Goal: Use online tool/utility: Utilize a website feature to perform a specific function

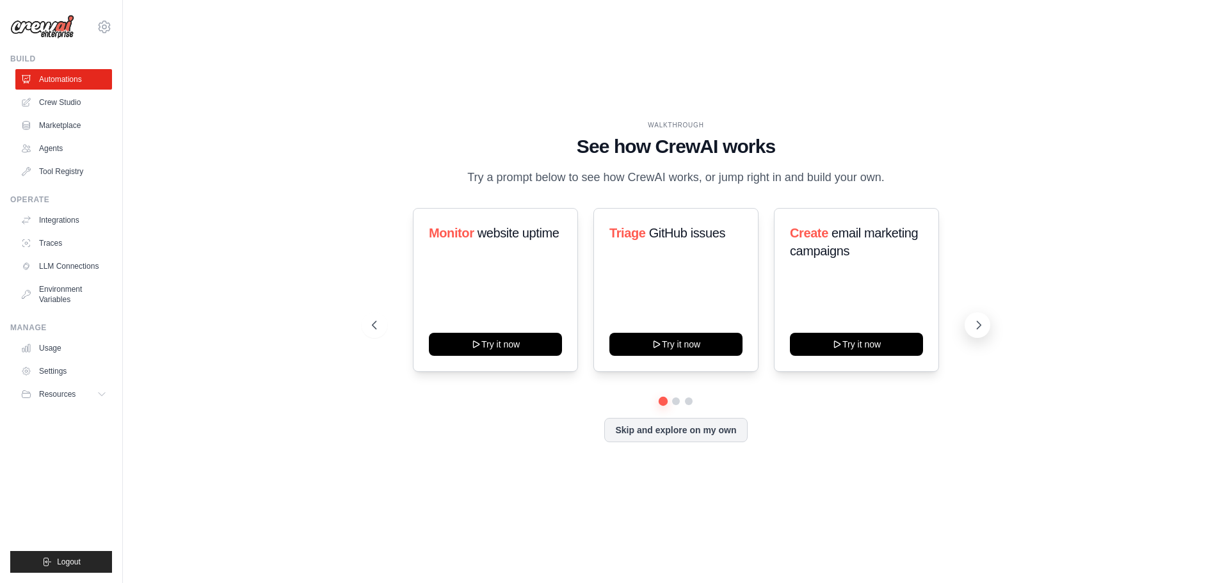
click at [980, 323] on icon at bounding box center [980, 325] width 4 height 8
click at [732, 428] on button "Skip and explore on my own" at bounding box center [675, 429] width 143 height 24
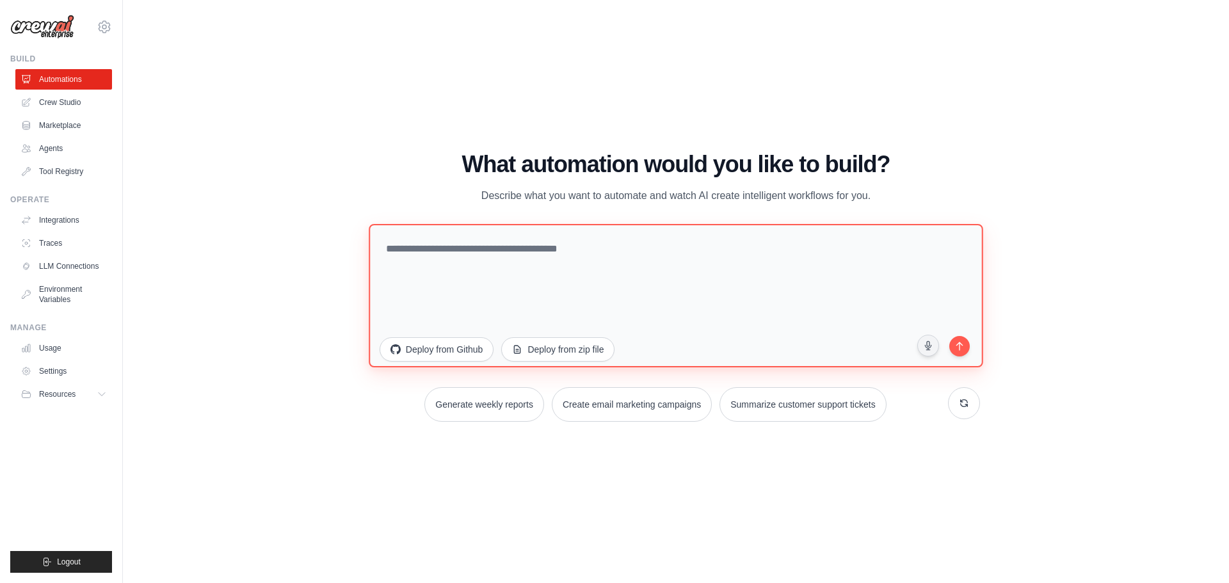
click at [478, 254] on textarea at bounding box center [676, 294] width 615 height 143
click at [622, 265] on textarea at bounding box center [676, 294] width 615 height 143
paste textarea "**********"
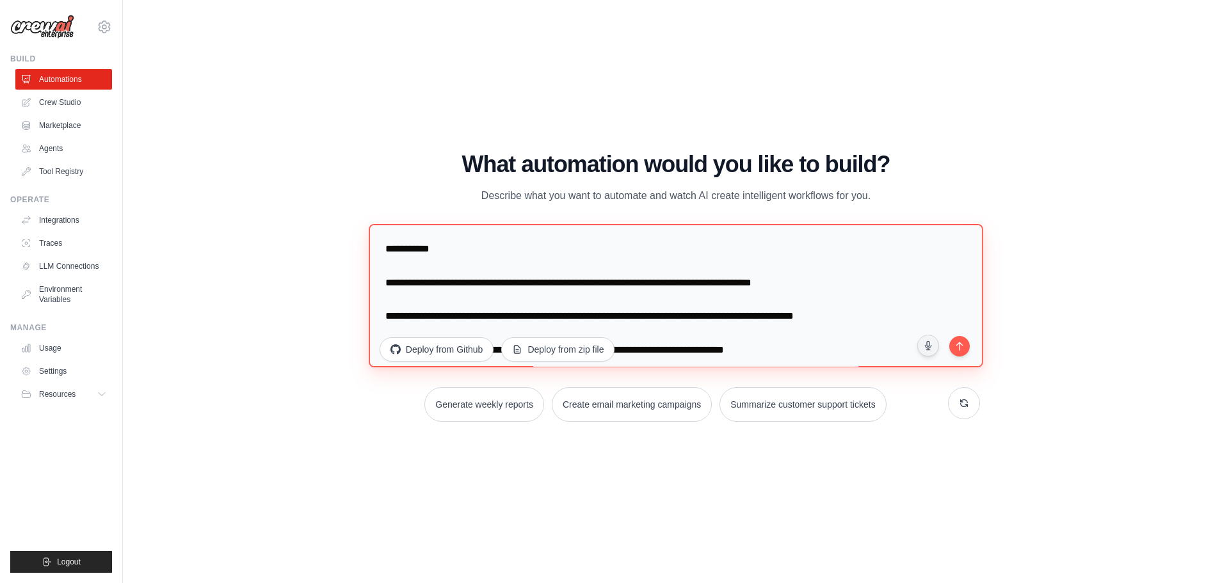
scroll to position [1205, 0]
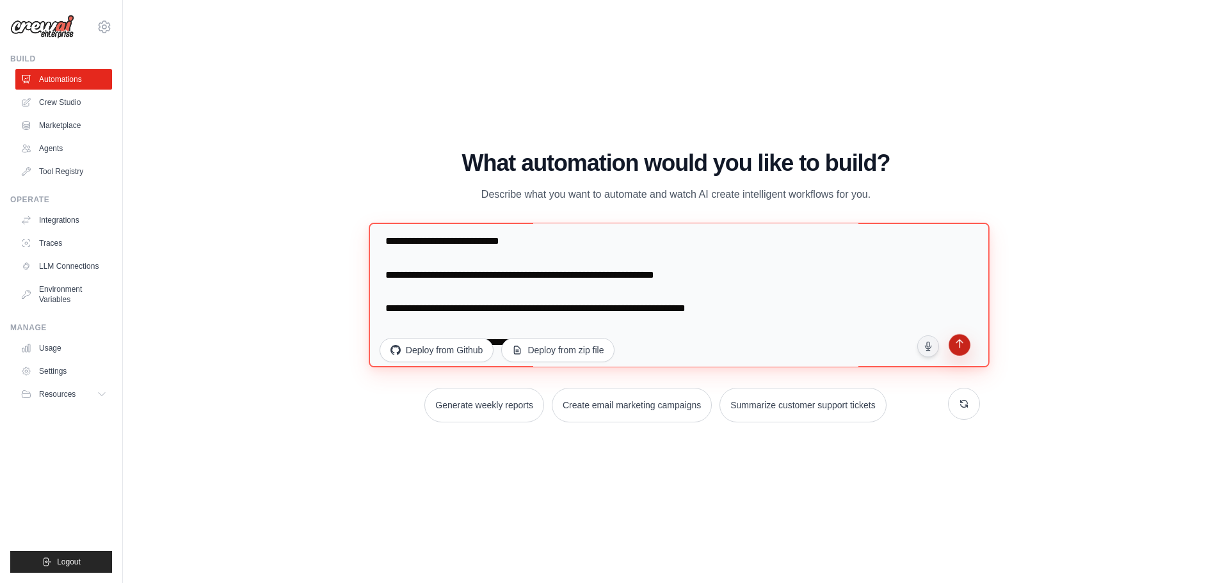
type textarea "**********"
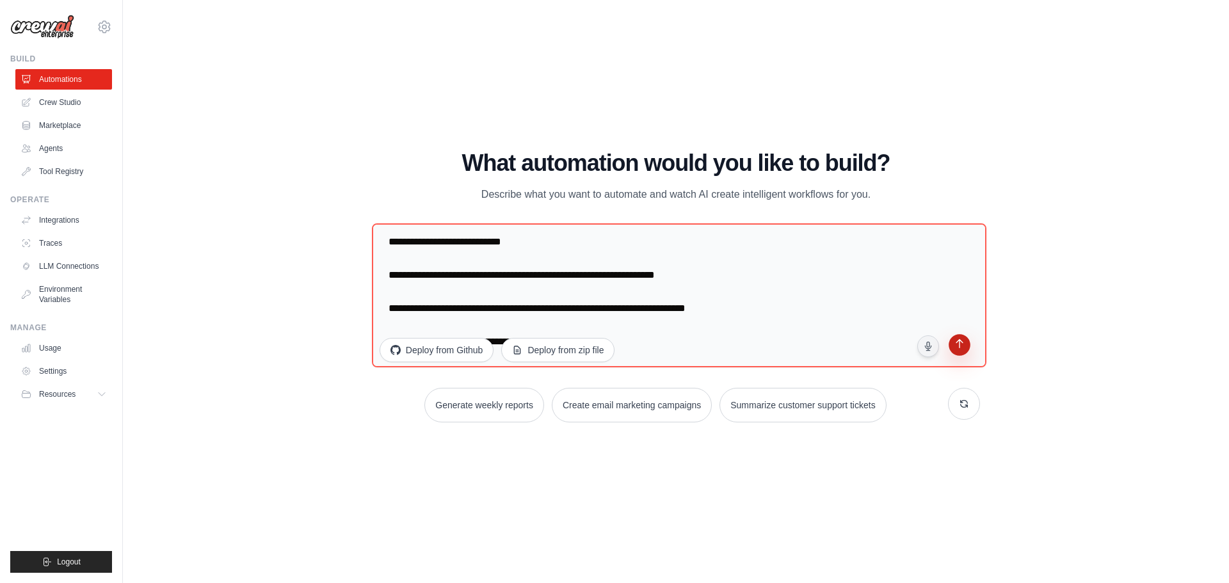
click at [959, 348] on icon "submit" at bounding box center [960, 345] width 12 height 12
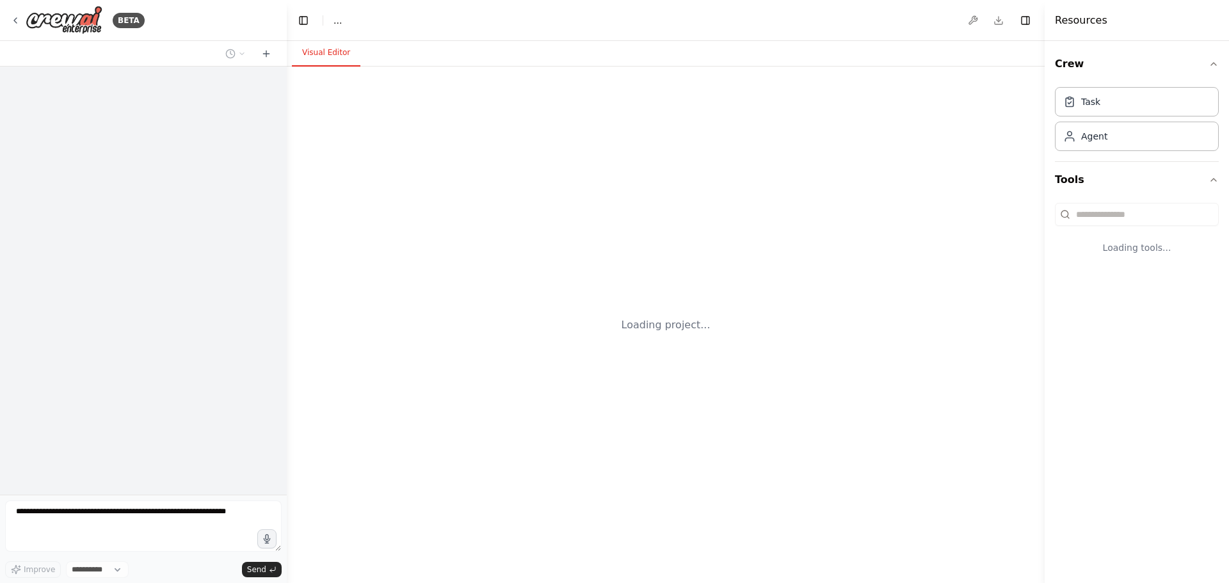
select select "****"
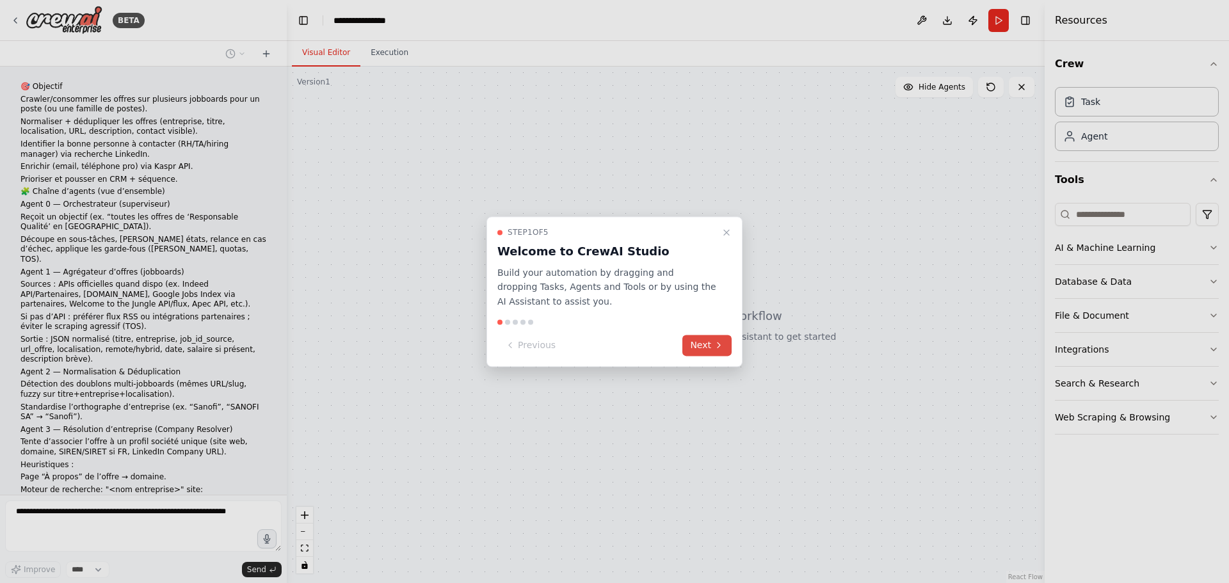
scroll to position [344, 0]
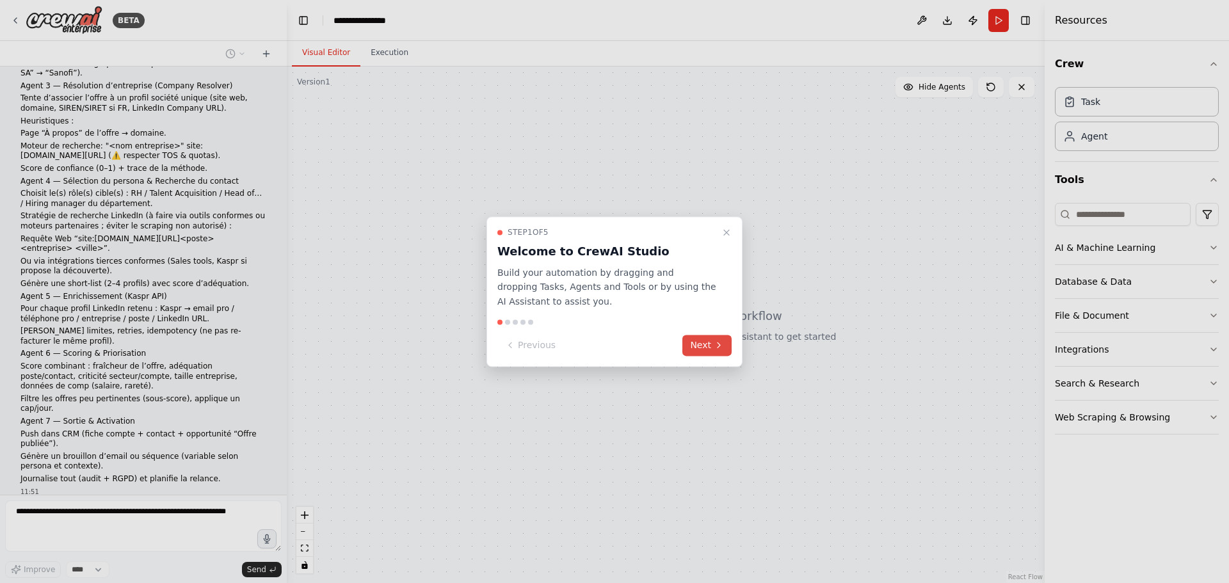
click at [711, 348] on button "Next" at bounding box center [706, 345] width 49 height 21
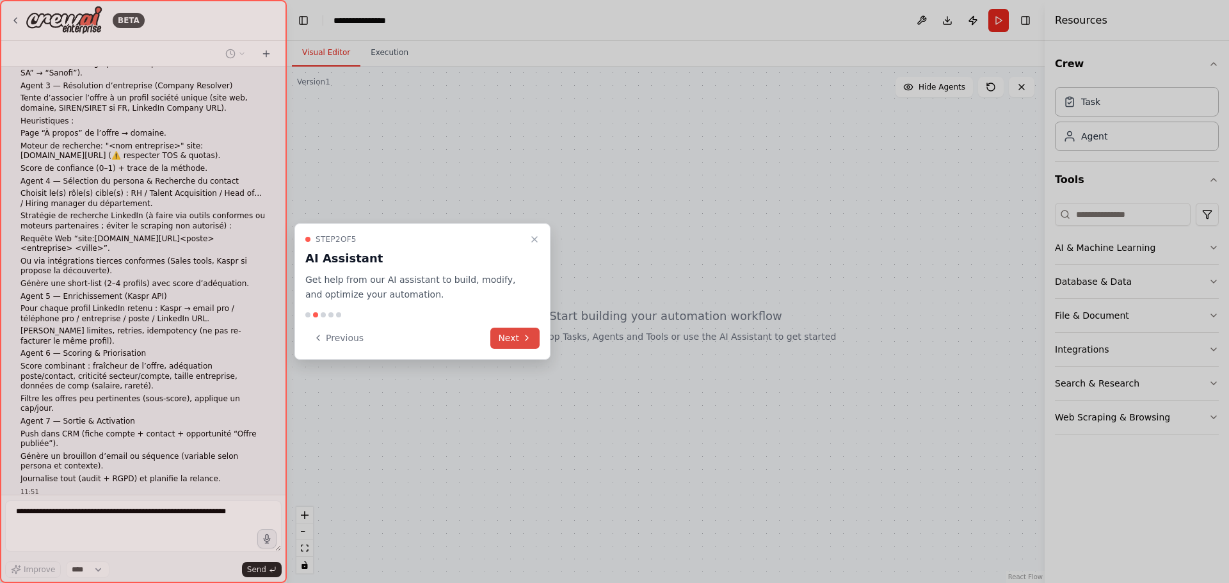
click at [515, 339] on button "Next" at bounding box center [514, 338] width 49 height 21
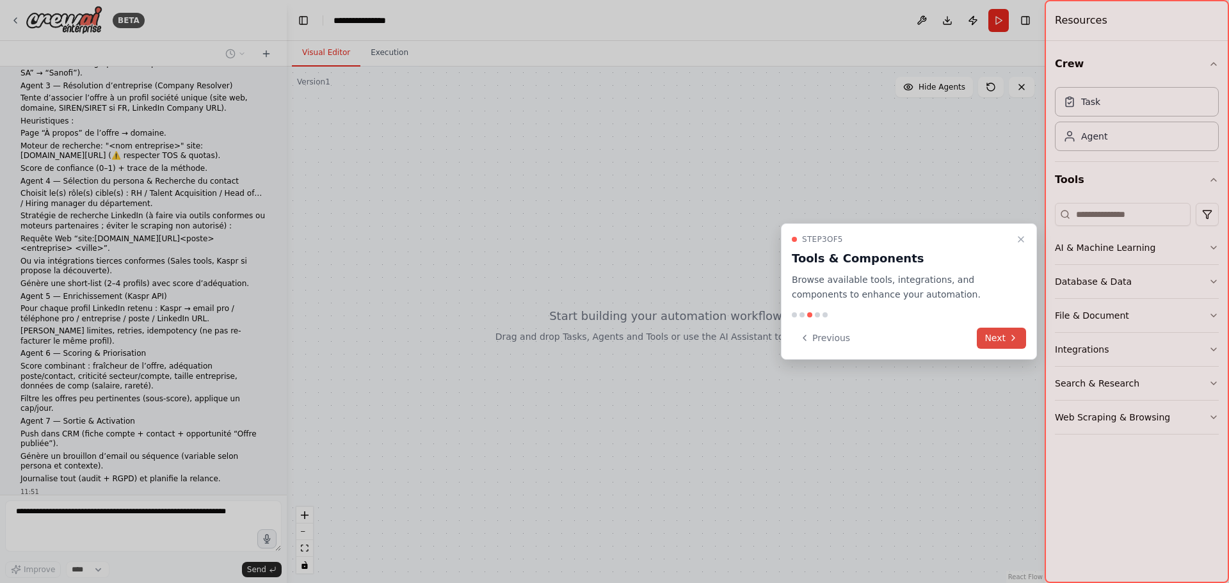
click at [992, 335] on button "Next" at bounding box center [1001, 338] width 49 height 21
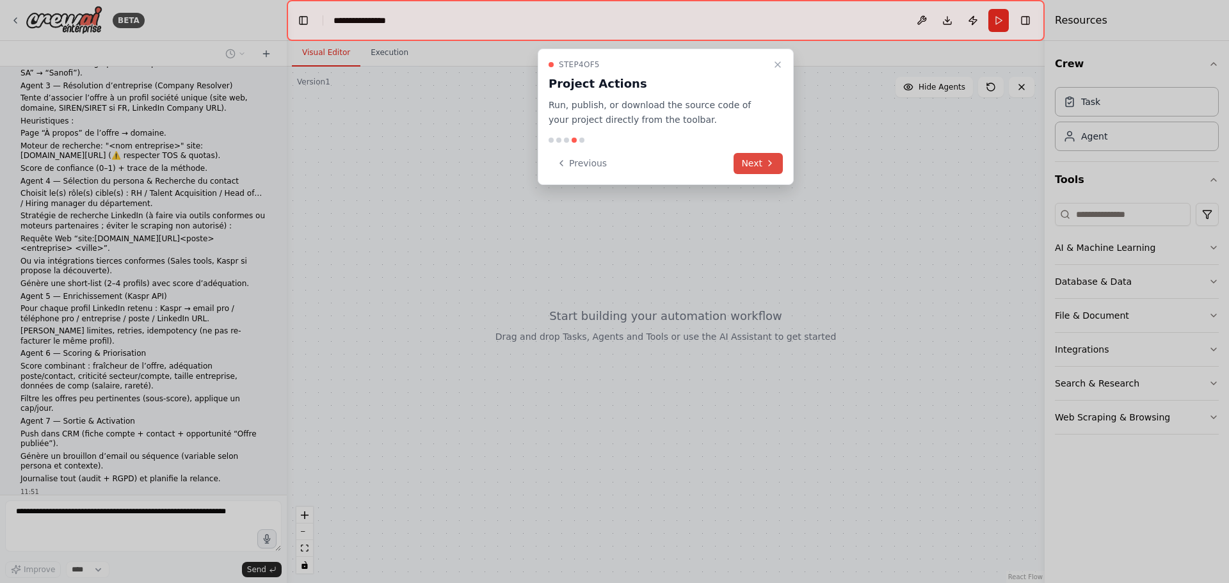
click at [754, 157] on button "Next" at bounding box center [758, 163] width 49 height 21
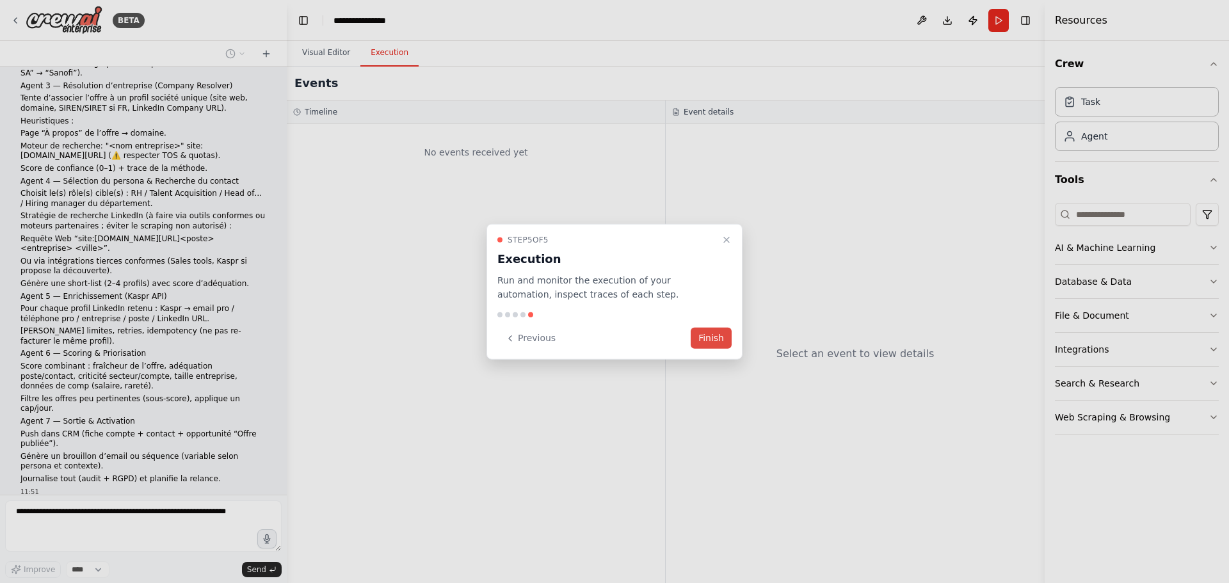
click at [708, 330] on button "Finish" at bounding box center [711, 338] width 41 height 21
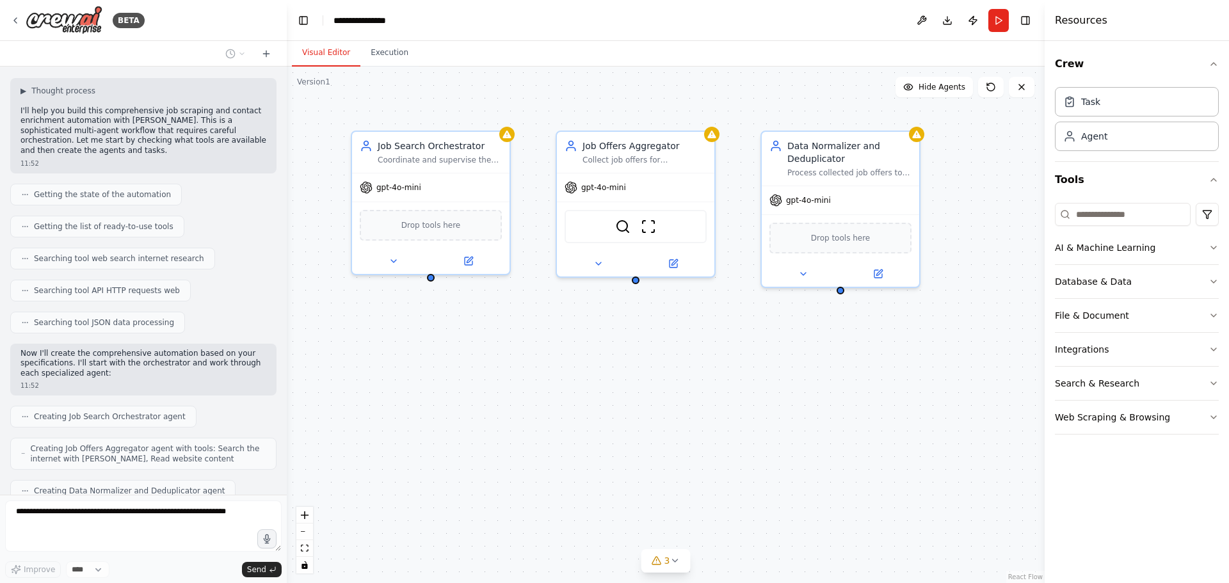
scroll to position [820, 0]
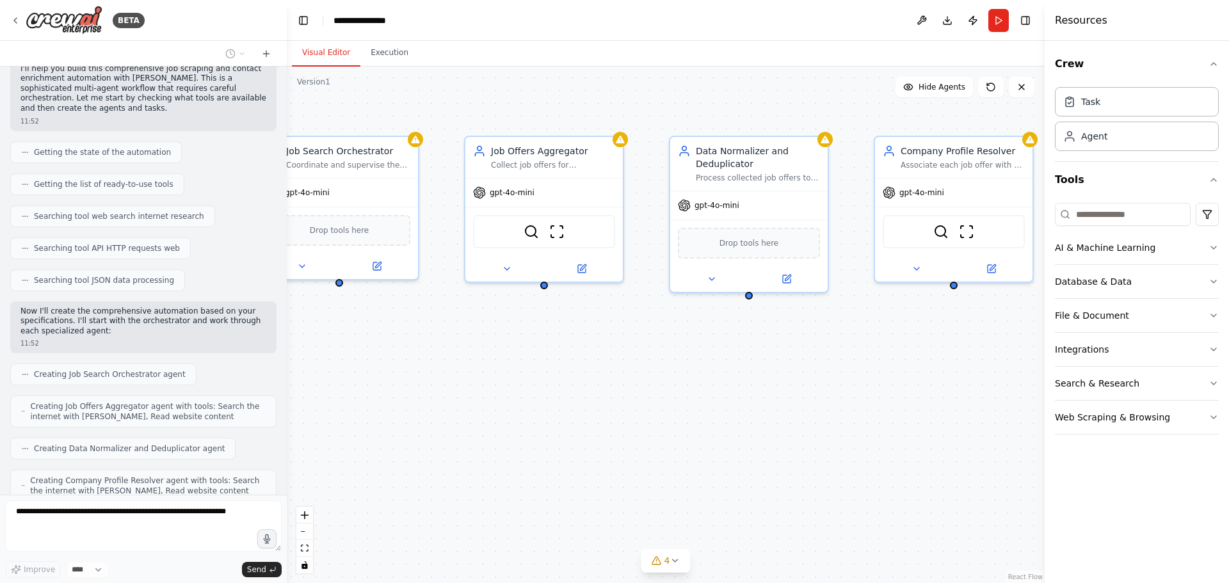
drag, startPoint x: 835, startPoint y: 392, endPoint x: 649, endPoint y: 379, distance: 186.8
click at [653, 379] on div "Job Search Orchestrator Coordinate and supervise the complete job scraping and …" at bounding box center [666, 325] width 758 height 517
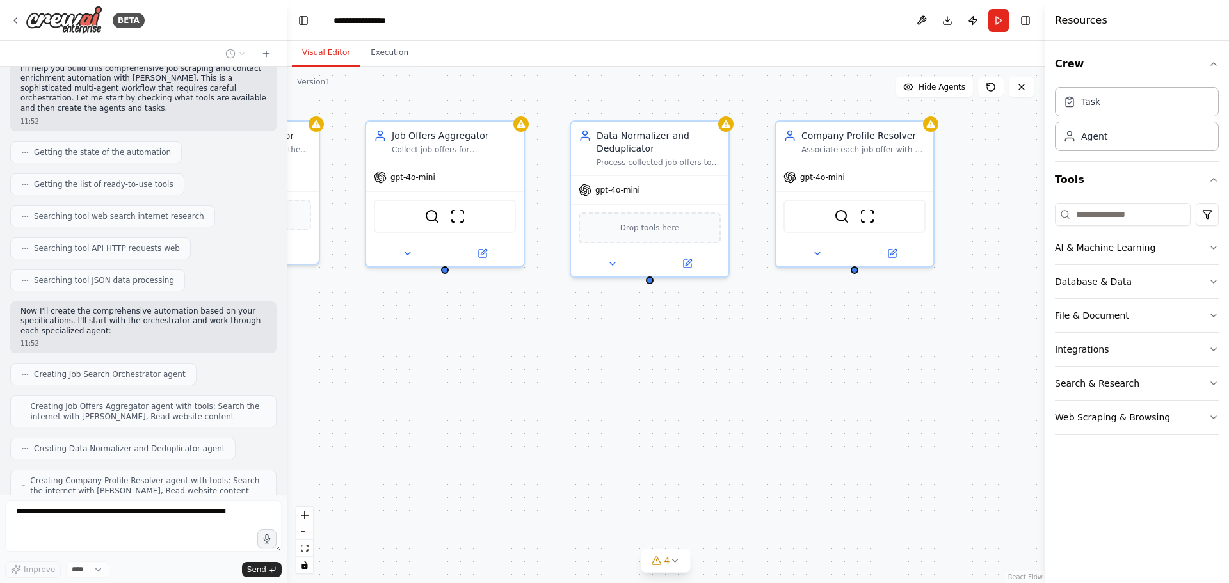
scroll to position [862, 0]
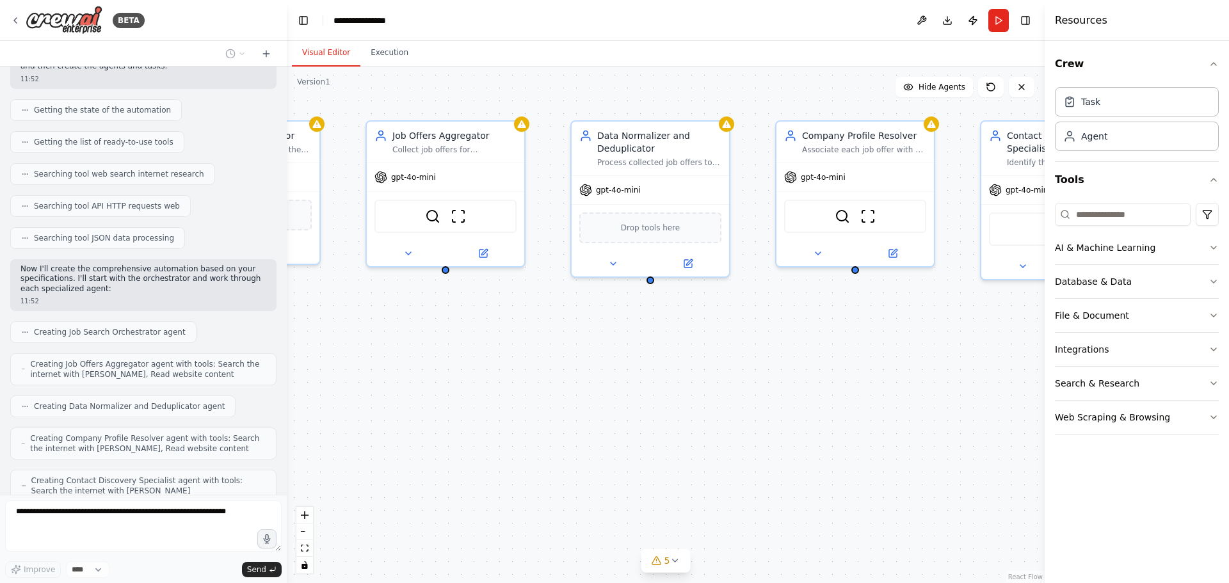
drag, startPoint x: 708, startPoint y: 377, endPoint x: 567, endPoint y: 396, distance: 142.7
click at [572, 395] on div "Job Search Orchestrator Coordinate and supervise the complete job scraping and …" at bounding box center [666, 325] width 758 height 517
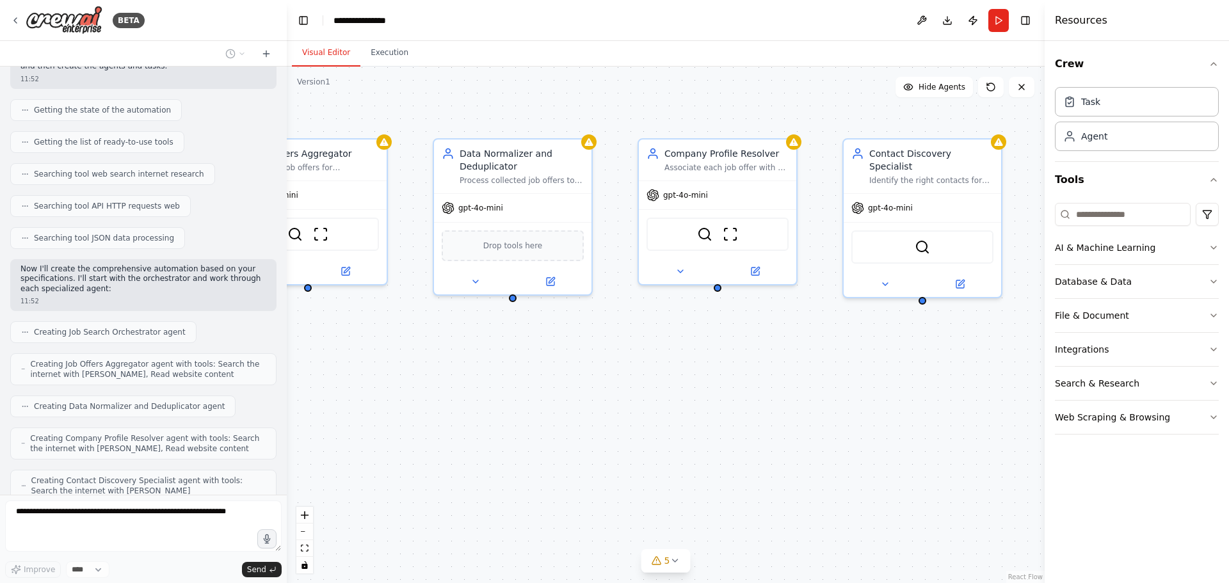
drag, startPoint x: 693, startPoint y: 405, endPoint x: 660, endPoint y: 405, distance: 33.3
click at [682, 405] on div "Job Search Orchestrator Coordinate and supervise the complete job scraping and …" at bounding box center [666, 325] width 758 height 517
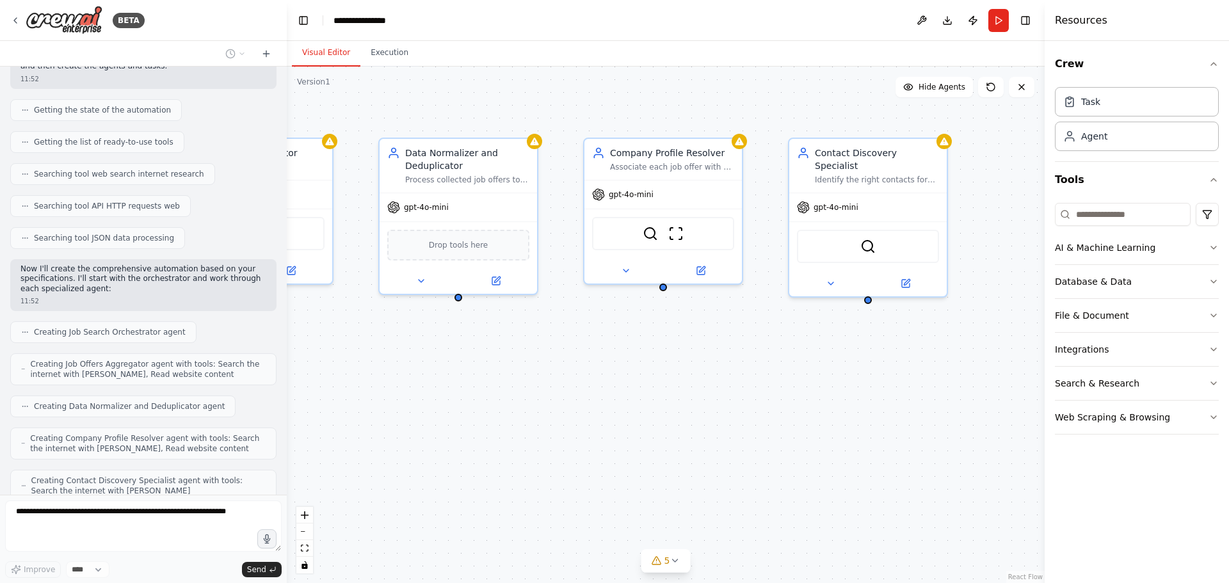
drag, startPoint x: 660, startPoint y: 405, endPoint x: 624, endPoint y: 405, distance: 36.5
click at [626, 405] on div "Job Search Orchestrator Coordinate and supervise the complete job scraping and …" at bounding box center [666, 325] width 758 height 517
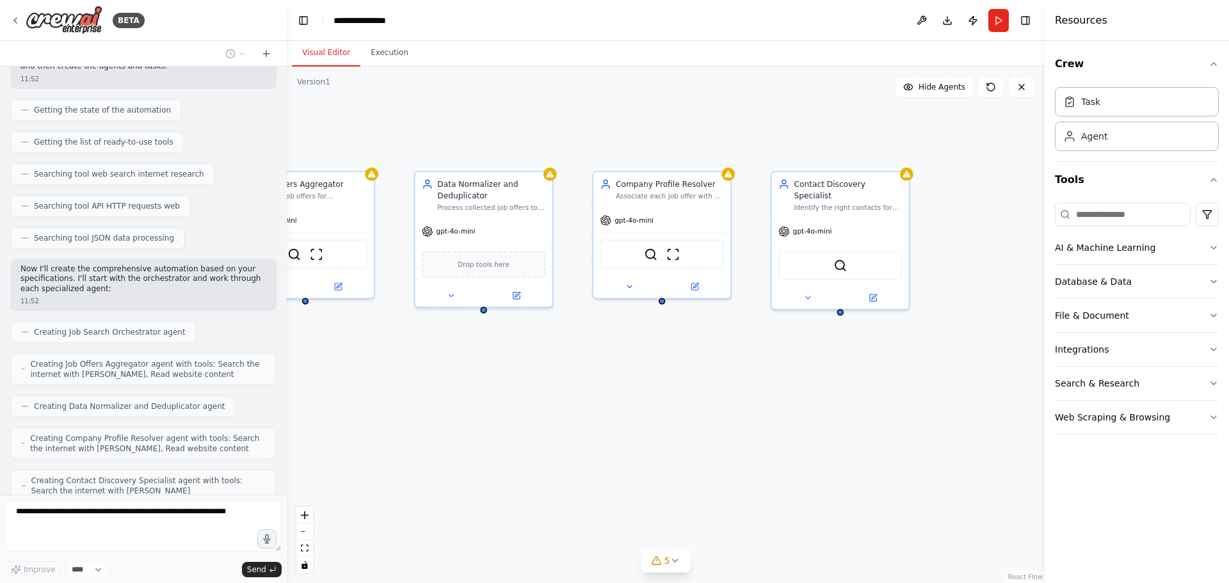
drag, startPoint x: 647, startPoint y: 387, endPoint x: 721, endPoint y: 382, distance: 73.8
click at [719, 382] on div "Job Search Orchestrator Coordinate and supervise the complete job scraping and …" at bounding box center [666, 325] width 758 height 517
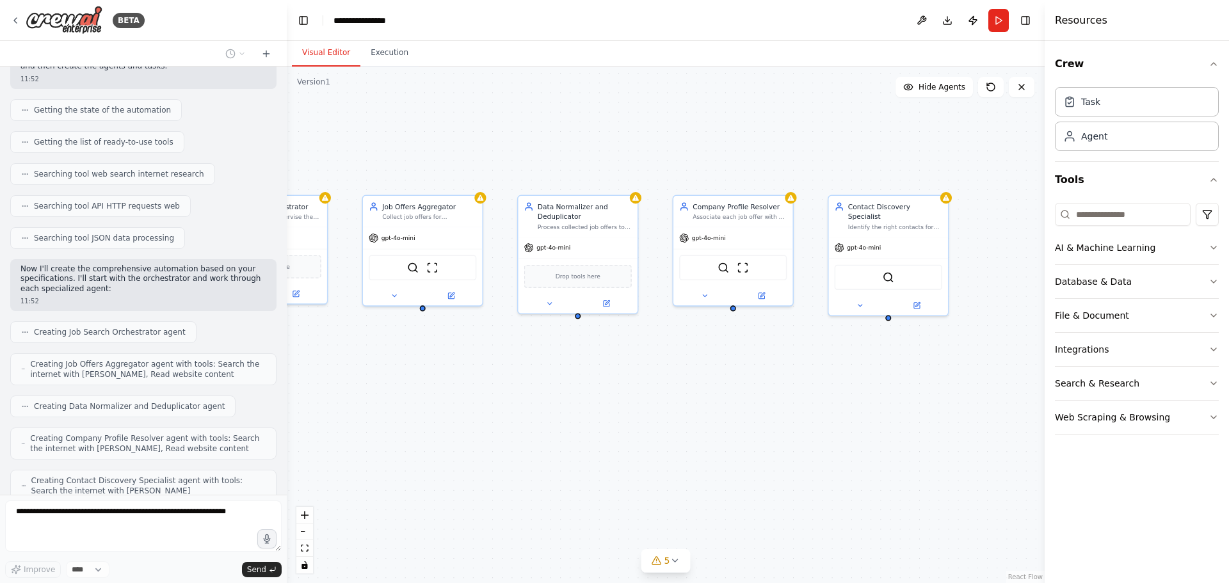
scroll to position [894, 0]
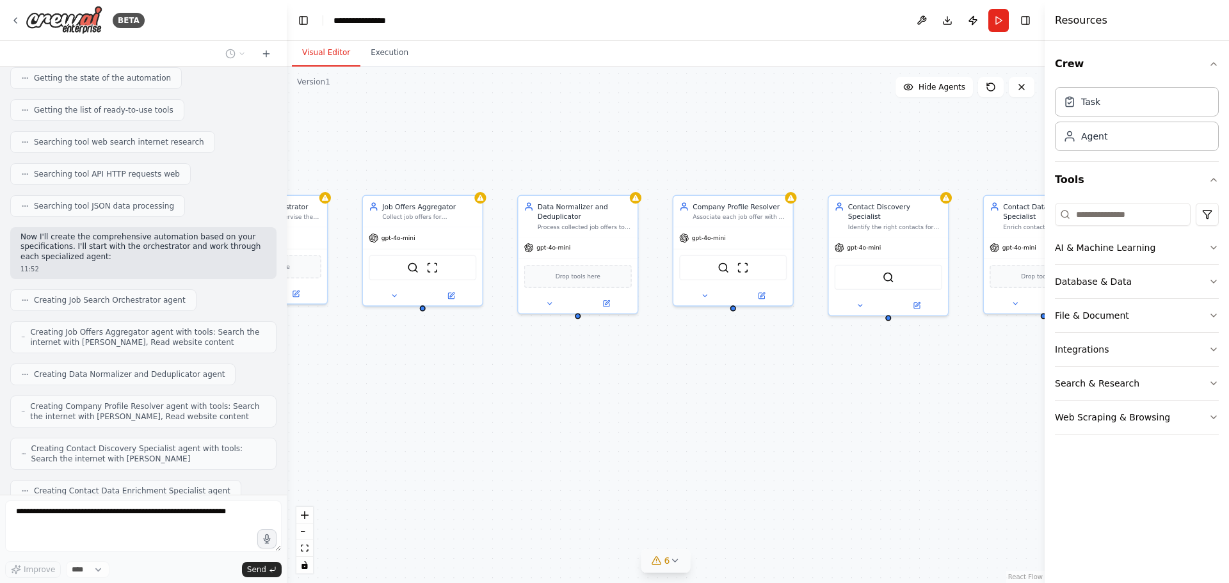
click at [672, 561] on icon at bounding box center [675, 561] width 10 height 10
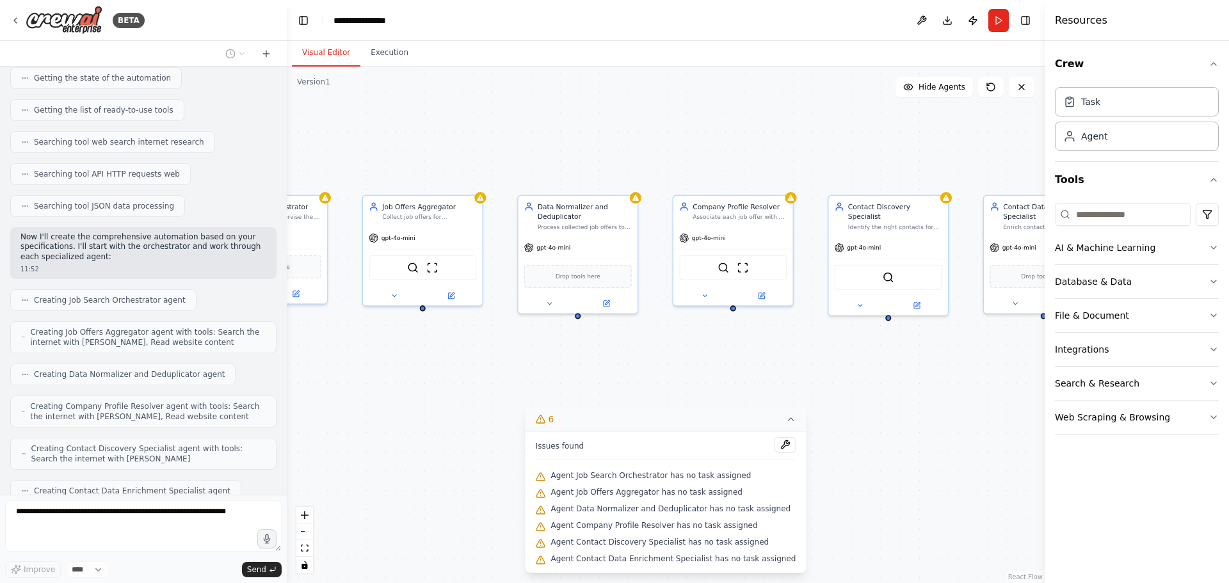
click at [819, 455] on div "Job Search Orchestrator Coordinate and supervise the complete job scraping and …" at bounding box center [666, 325] width 758 height 517
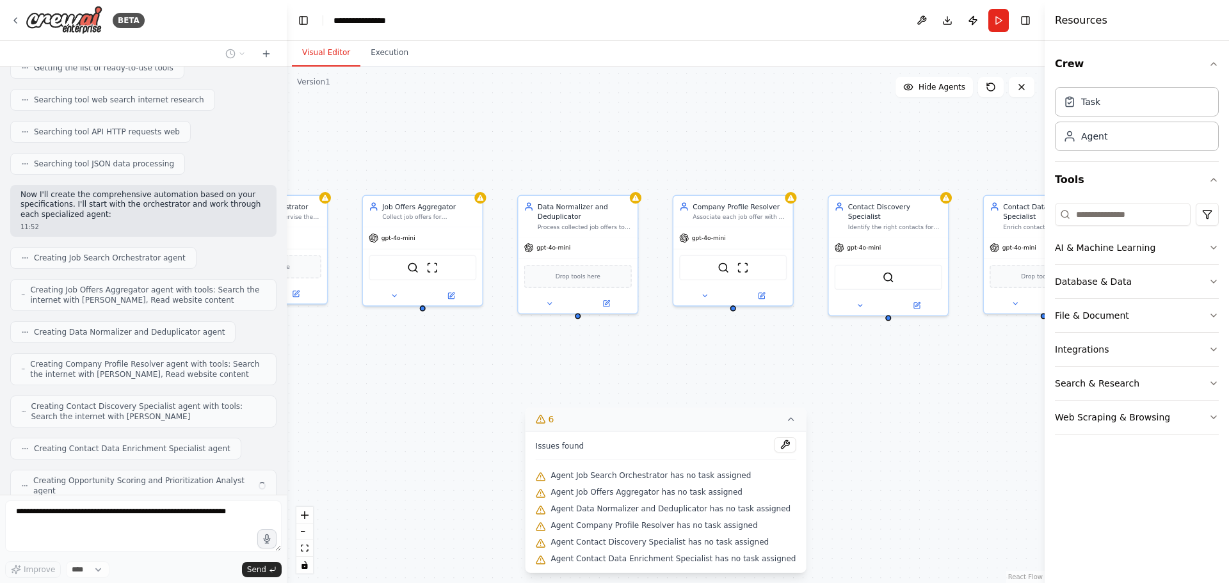
click at [875, 424] on div "Job Search Orchestrator Coordinate and supervise the complete job scraping and …" at bounding box center [666, 325] width 758 height 517
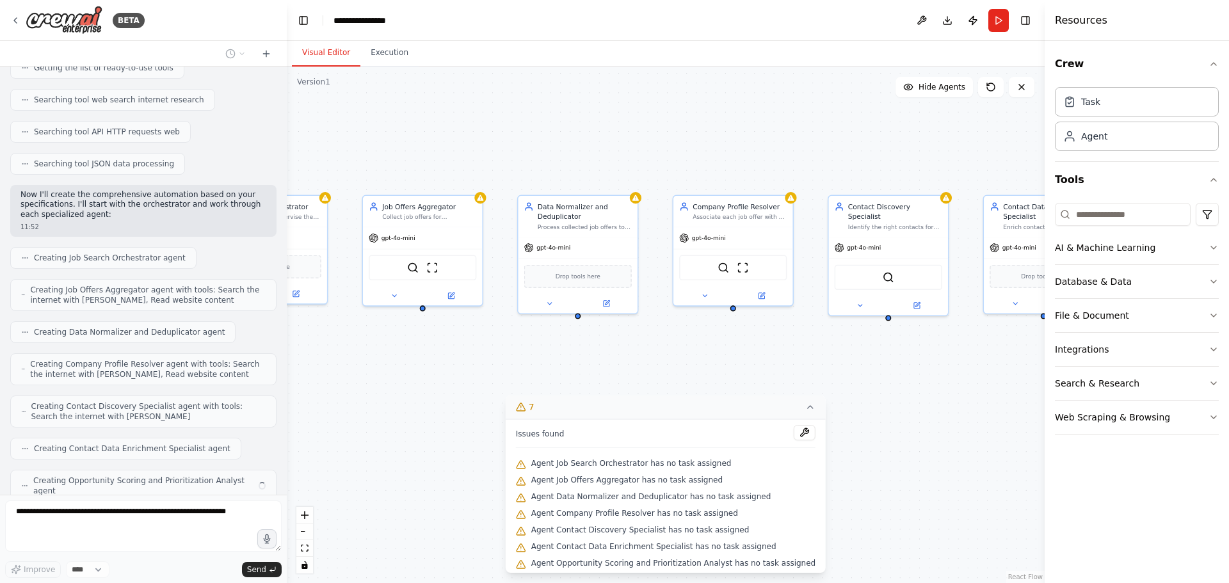
scroll to position [926, 0]
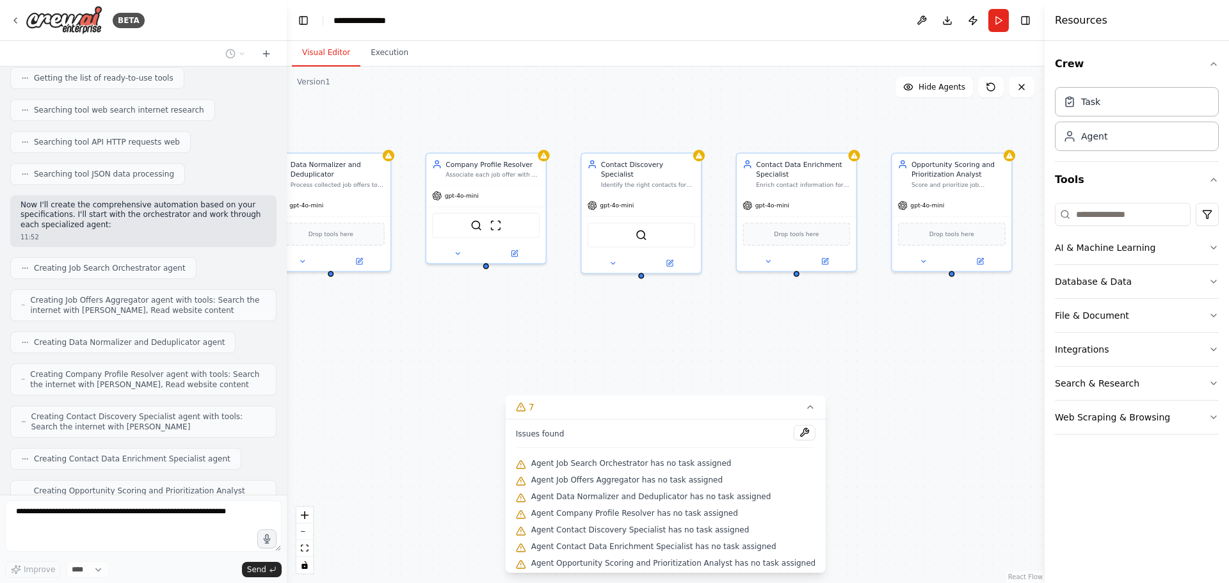
drag, startPoint x: 911, startPoint y: 396, endPoint x: 677, endPoint y: 355, distance: 237.2
click at [679, 355] on div "Job Search Orchestrator Coordinate and supervise the complete job scraping and …" at bounding box center [666, 325] width 758 height 517
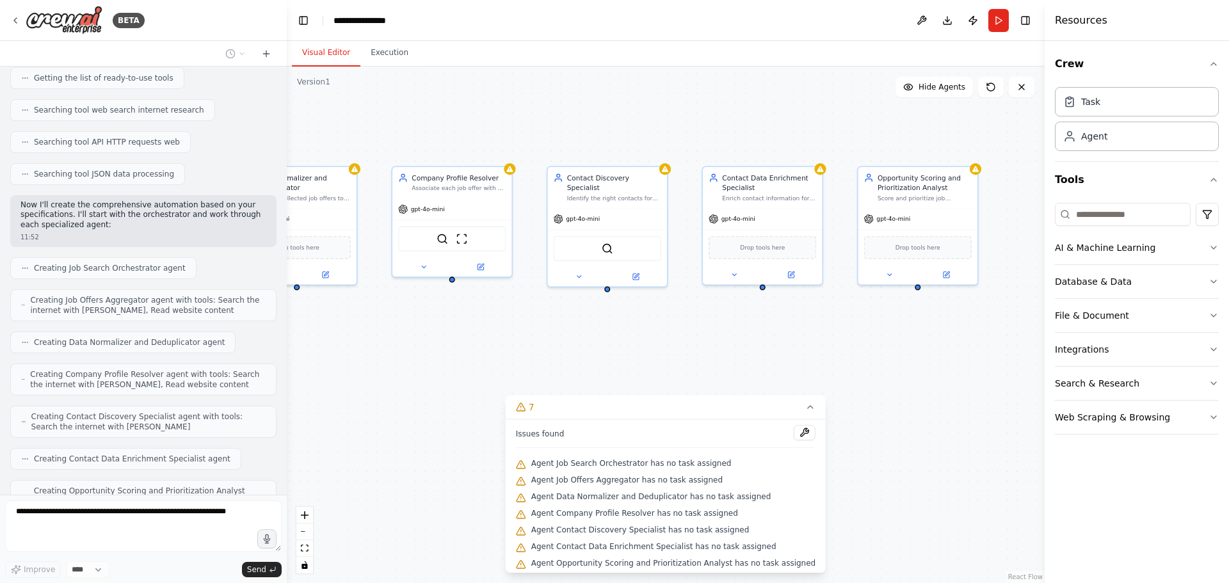
drag, startPoint x: 903, startPoint y: 365, endPoint x: 858, endPoint y: 384, distance: 48.8
click at [860, 383] on div "Job Search Orchestrator Coordinate and supervise the complete job scraping and …" at bounding box center [666, 325] width 758 height 517
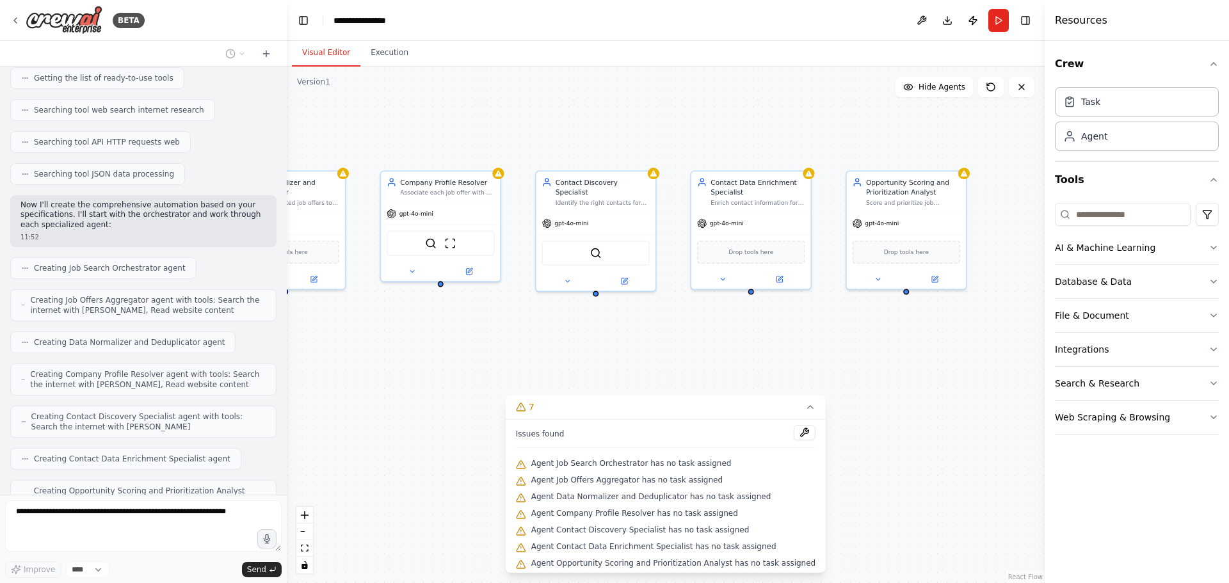
scroll to position [958, 0]
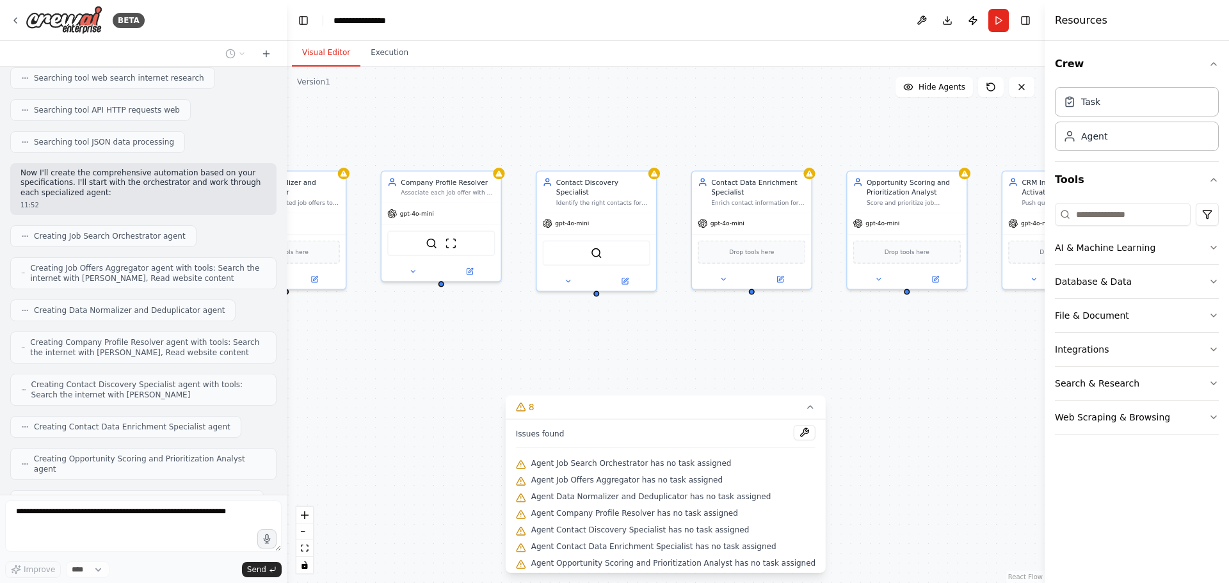
drag, startPoint x: 878, startPoint y: 359, endPoint x: 819, endPoint y: 359, distance: 59.5
click at [820, 359] on div "Job Search Orchestrator Coordinate and supervise the complete job scraping and …" at bounding box center [666, 325] width 758 height 517
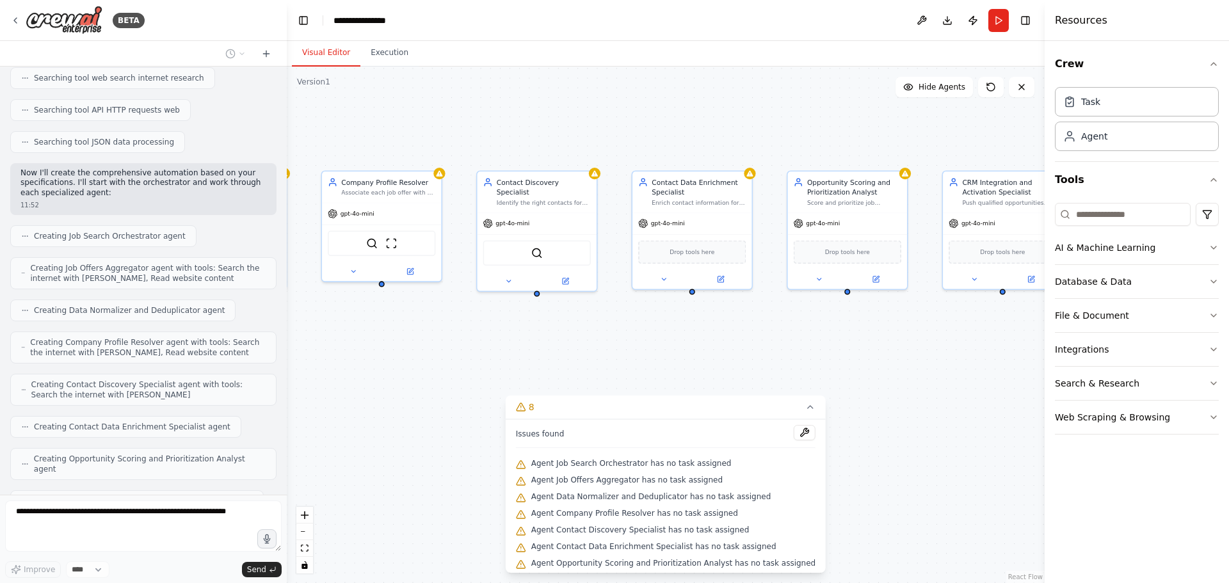
drag, startPoint x: 808, startPoint y: 359, endPoint x: 800, endPoint y: 359, distance: 7.7
click at [807, 359] on div "Job Search Orchestrator Coordinate and supervise the complete job scraping and …" at bounding box center [666, 325] width 758 height 517
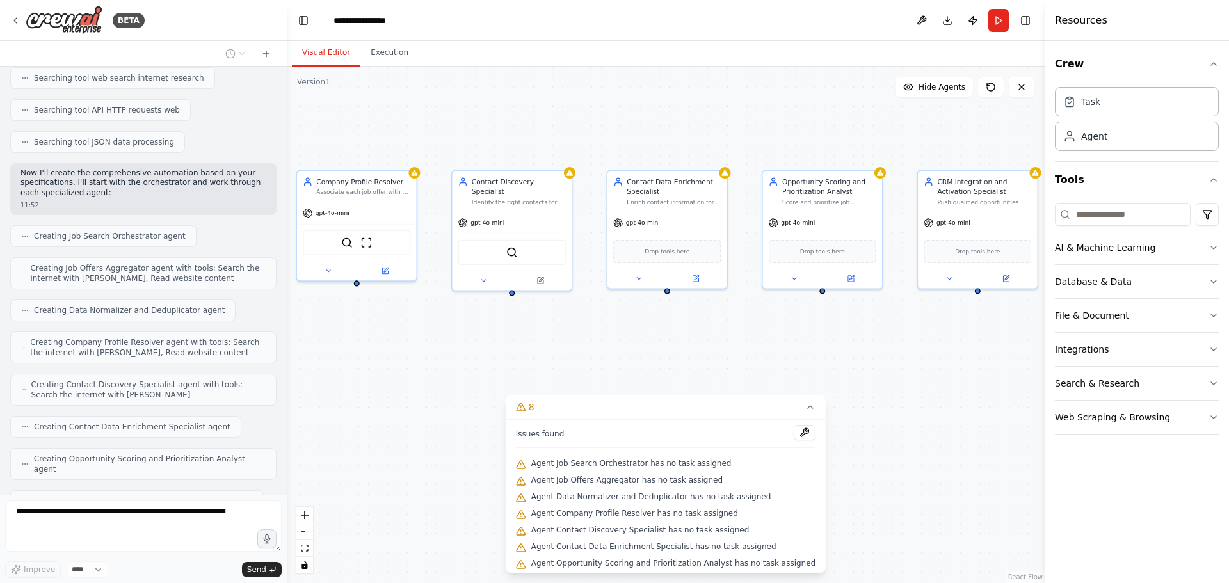
drag, startPoint x: 849, startPoint y: 364, endPoint x: 823, endPoint y: 364, distance: 25.6
click at [824, 364] on div "Job Search Orchestrator Coordinate and supervise the complete job scraping and …" at bounding box center [666, 325] width 758 height 517
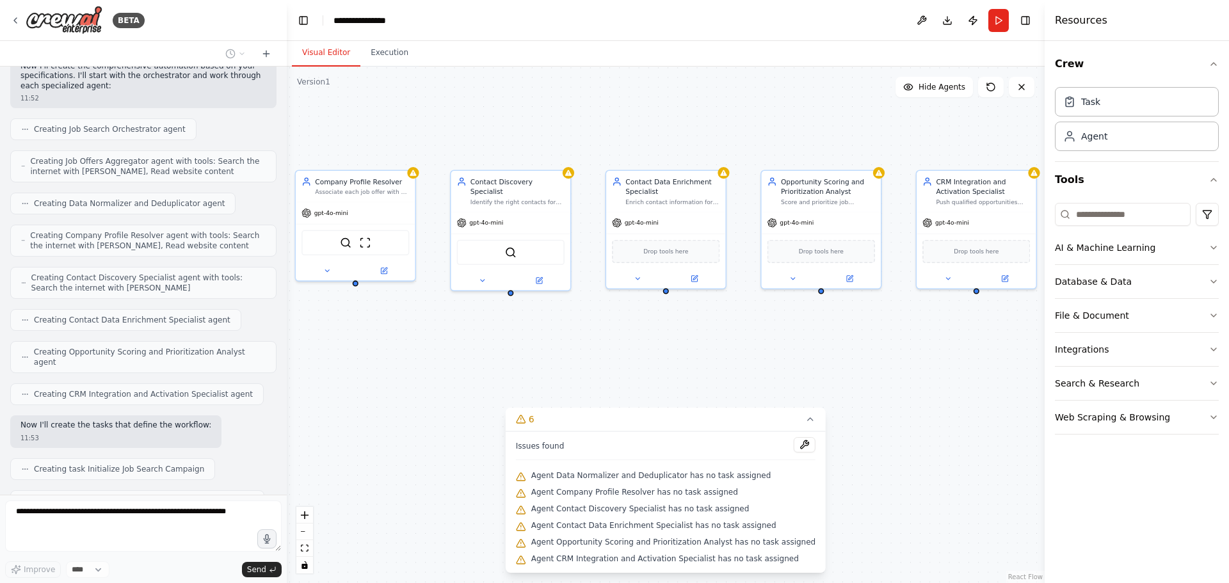
scroll to position [1097, 0]
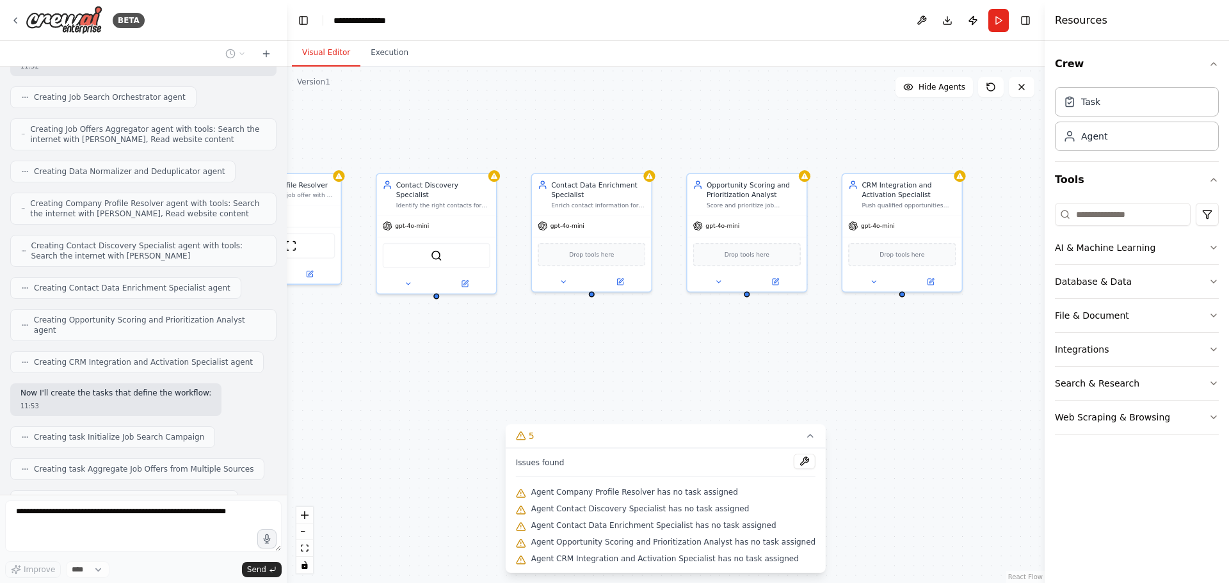
drag, startPoint x: 857, startPoint y: 344, endPoint x: 759, endPoint y: 350, distance: 97.5
click at [761, 350] on div ".deletable-edge-delete-btn { width: 20px; height: 20px; border: 0px solid #ffff…" at bounding box center [666, 325] width 758 height 517
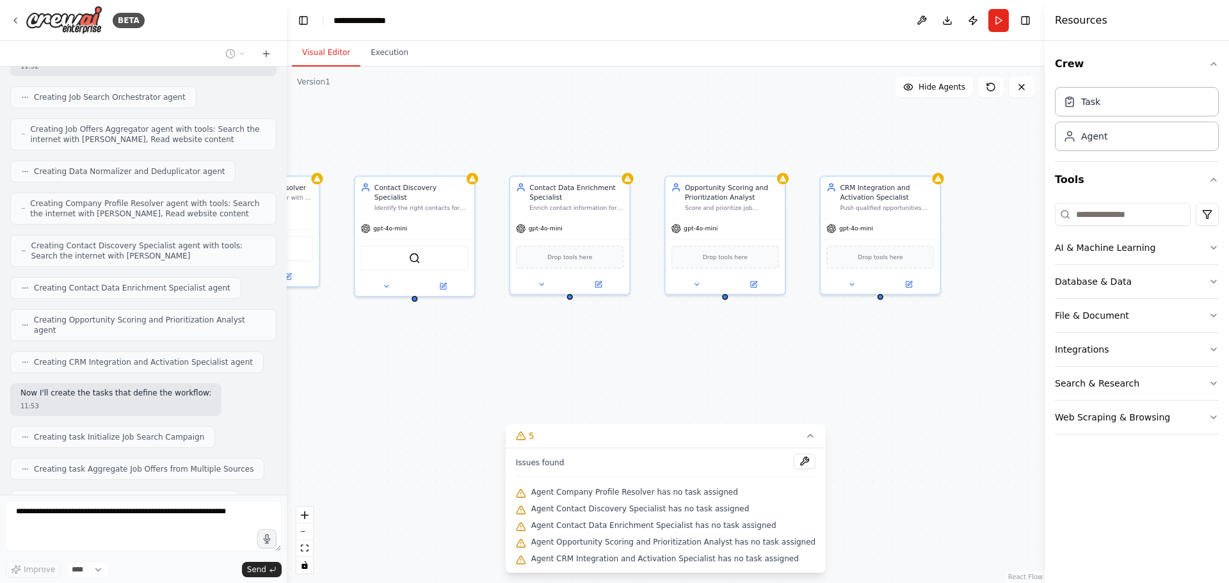
scroll to position [1129, 0]
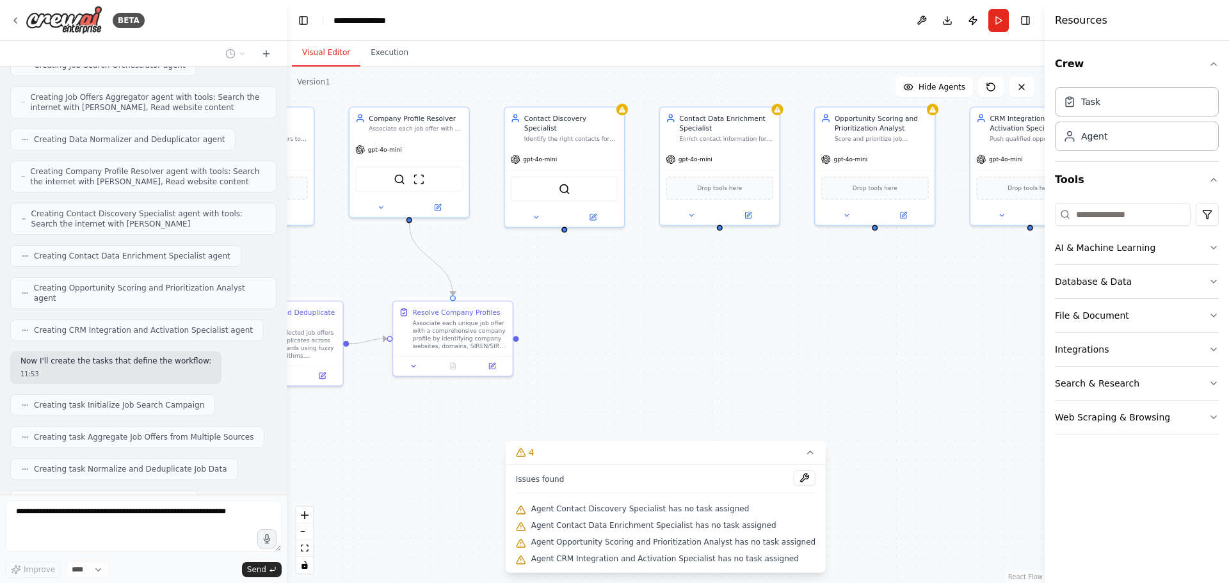
drag, startPoint x: 722, startPoint y: 416, endPoint x: 869, endPoint y: 351, distance: 160.8
click at [876, 344] on div ".deletable-edge-delete-btn { width: 20px; height: 20px; border: 0px solid #ffff…" at bounding box center [666, 325] width 758 height 517
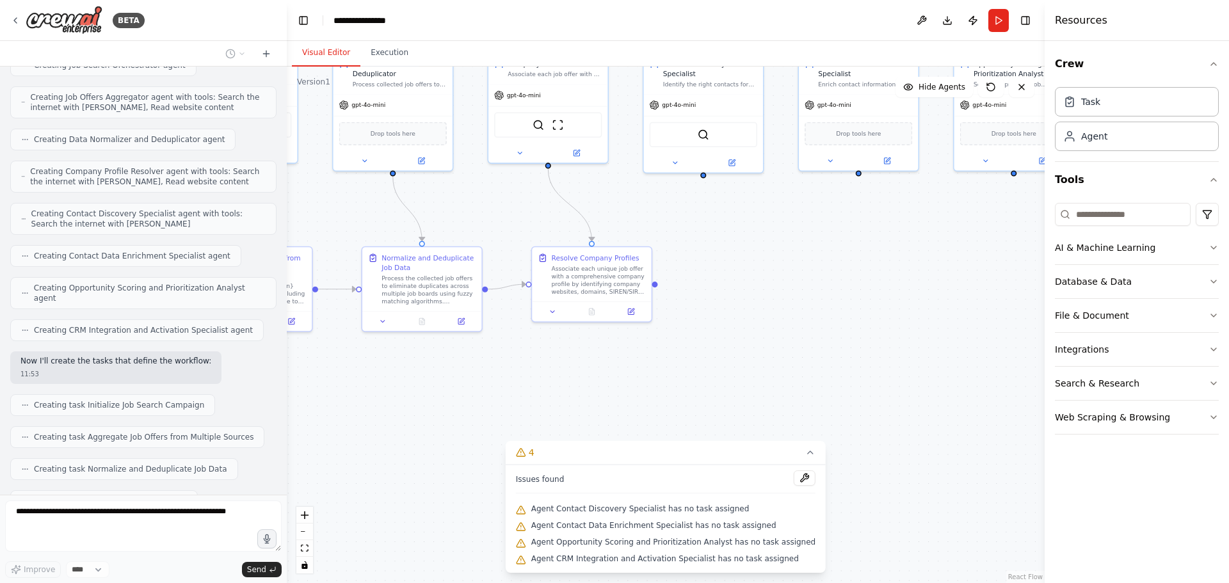
drag, startPoint x: 729, startPoint y: 387, endPoint x: 879, endPoint y: 332, distance: 160.0
click at [885, 325] on div ".deletable-edge-delete-btn { width: 20px; height: 20px; border: 0px solid #ffff…" at bounding box center [666, 325] width 758 height 517
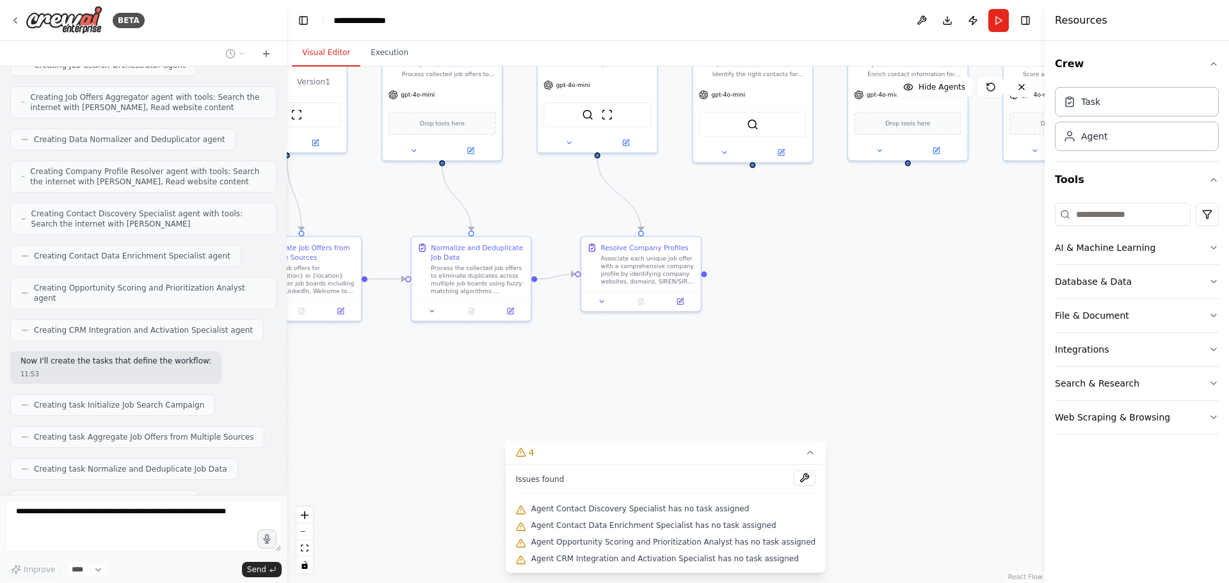
drag, startPoint x: 785, startPoint y: 368, endPoint x: 873, endPoint y: 368, distance: 87.7
click at [872, 368] on div ".deletable-edge-delete-btn { width: 20px; height: 20px; border: 0px solid #ffff…" at bounding box center [666, 325] width 758 height 517
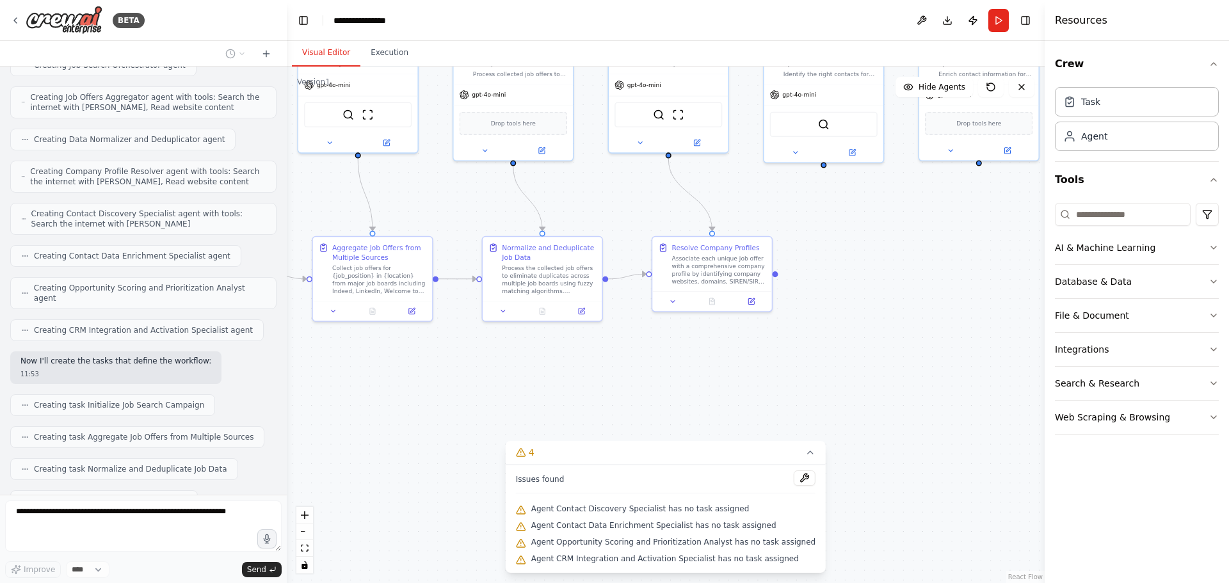
drag, startPoint x: 774, startPoint y: 383, endPoint x: 859, endPoint y: 391, distance: 84.9
click at [856, 391] on div ".deletable-edge-delete-btn { width: 20px; height: 20px; border: 0px solid #ffff…" at bounding box center [666, 325] width 758 height 517
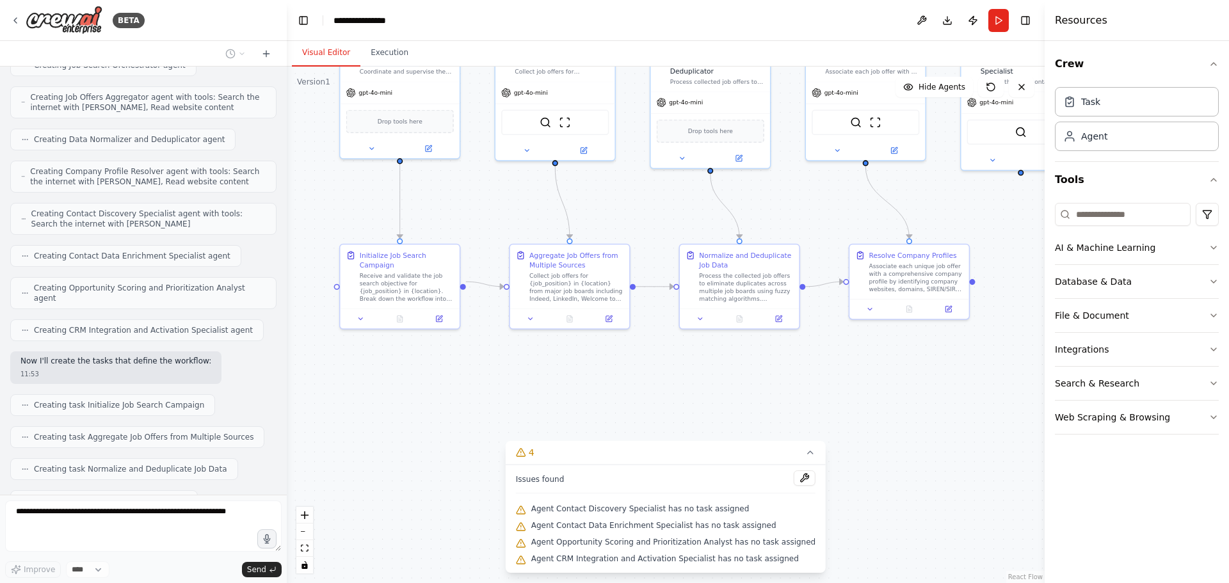
drag, startPoint x: 791, startPoint y: 392, endPoint x: 891, endPoint y: 392, distance: 99.9
click at [885, 392] on div ".deletable-edge-delete-btn { width: 20px; height: 20px; border: 0px solid #ffff…" at bounding box center [666, 325] width 758 height 517
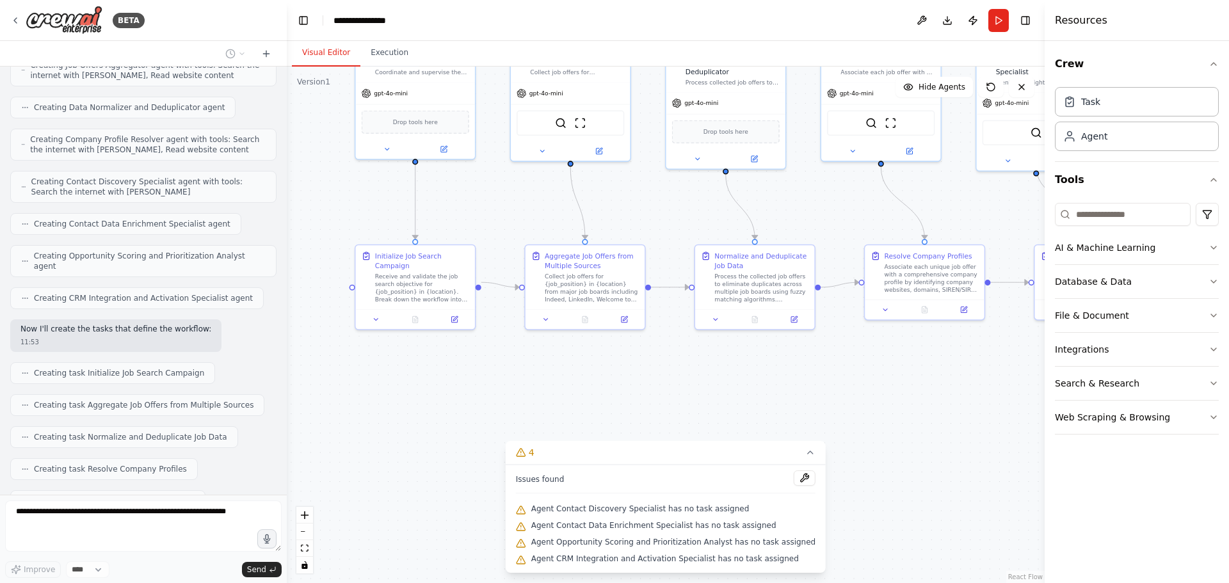
drag, startPoint x: 835, startPoint y: 389, endPoint x: 862, endPoint y: 391, distance: 27.0
click at [862, 391] on div ".deletable-edge-delete-btn { width: 20px; height: 20px; border: 0px solid #ffff…" at bounding box center [666, 325] width 758 height 517
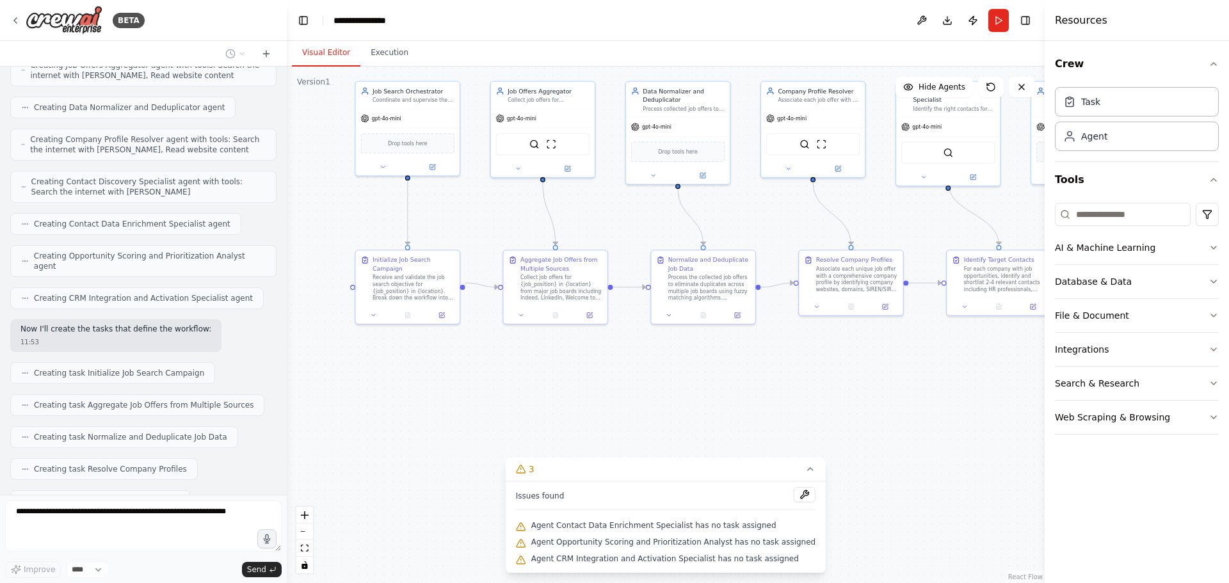
drag, startPoint x: 892, startPoint y: 394, endPoint x: 805, endPoint y: 380, distance: 88.2
click at [805, 380] on div ".deletable-edge-delete-btn { width: 20px; height: 20px; border: 0px solid #ffff…" at bounding box center [666, 325] width 758 height 517
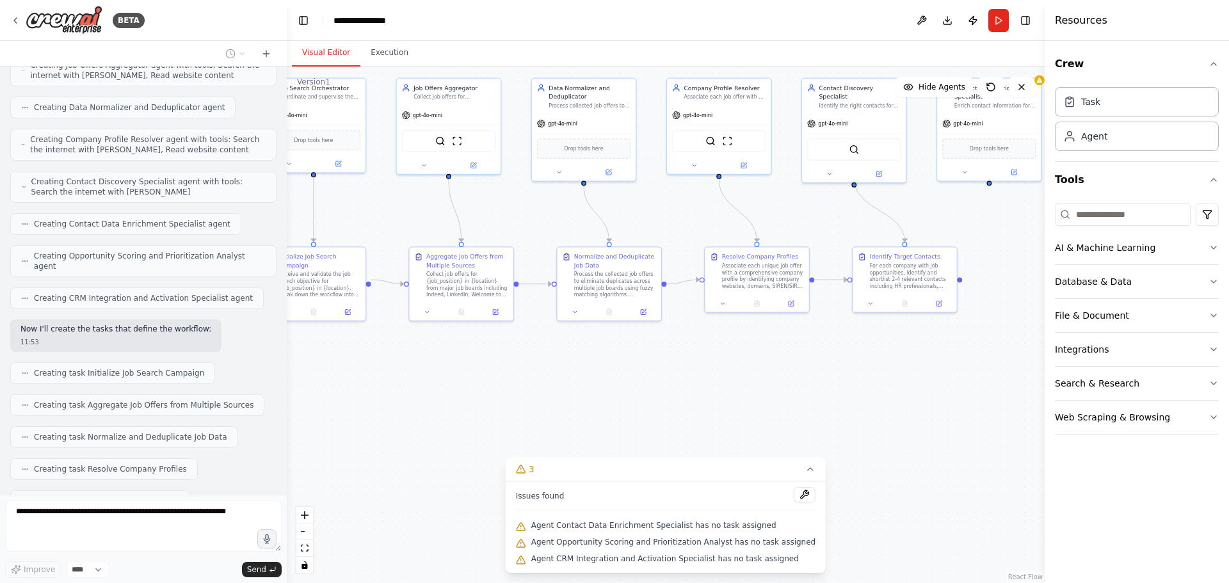
click at [819, 385] on div ".deletable-edge-delete-btn { width: 20px; height: 20px; border: 0px solid #ffff…" at bounding box center [666, 325] width 758 height 517
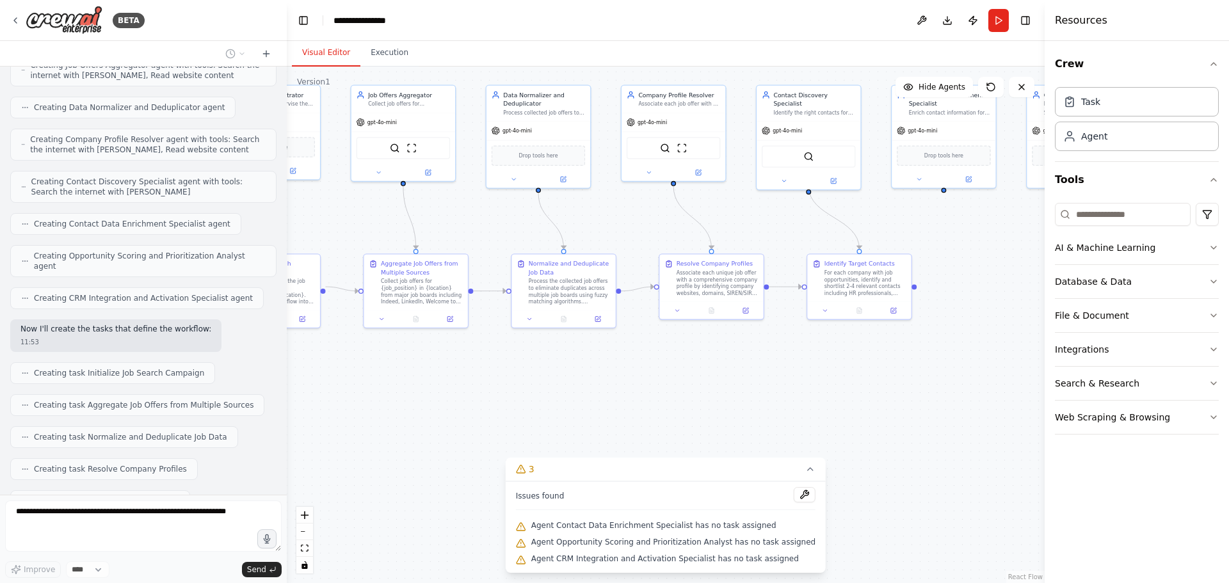
drag, startPoint x: 830, startPoint y: 378, endPoint x: 792, endPoint y: 383, distance: 38.2
click at [793, 383] on div ".deletable-edge-delete-btn { width: 20px; height: 20px; border: 0px solid #ffff…" at bounding box center [666, 325] width 758 height 517
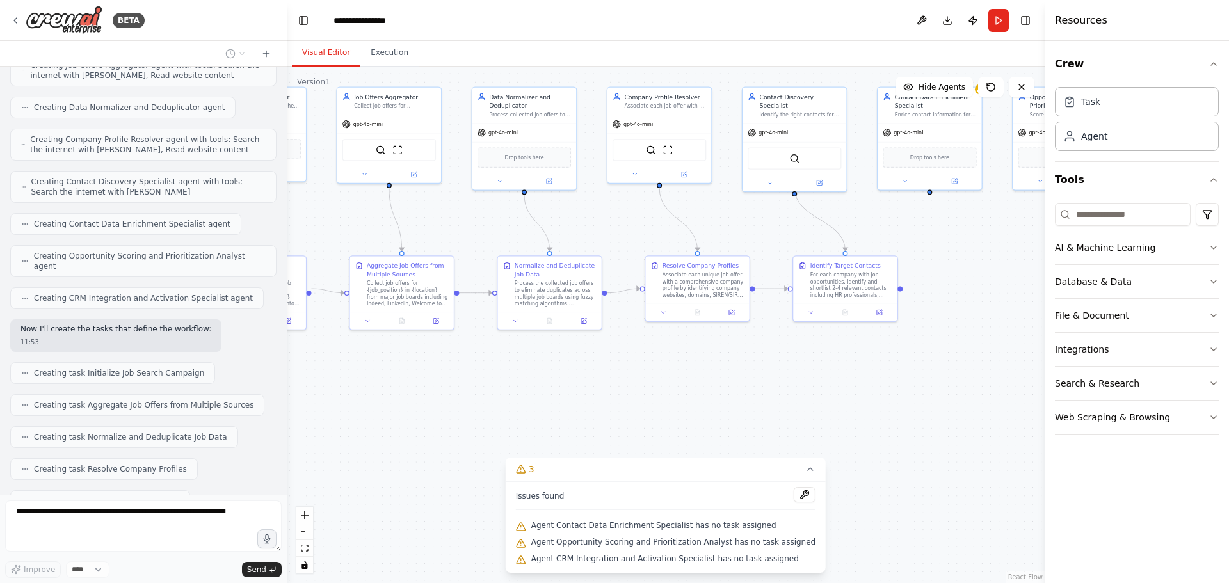
scroll to position [1193, 0]
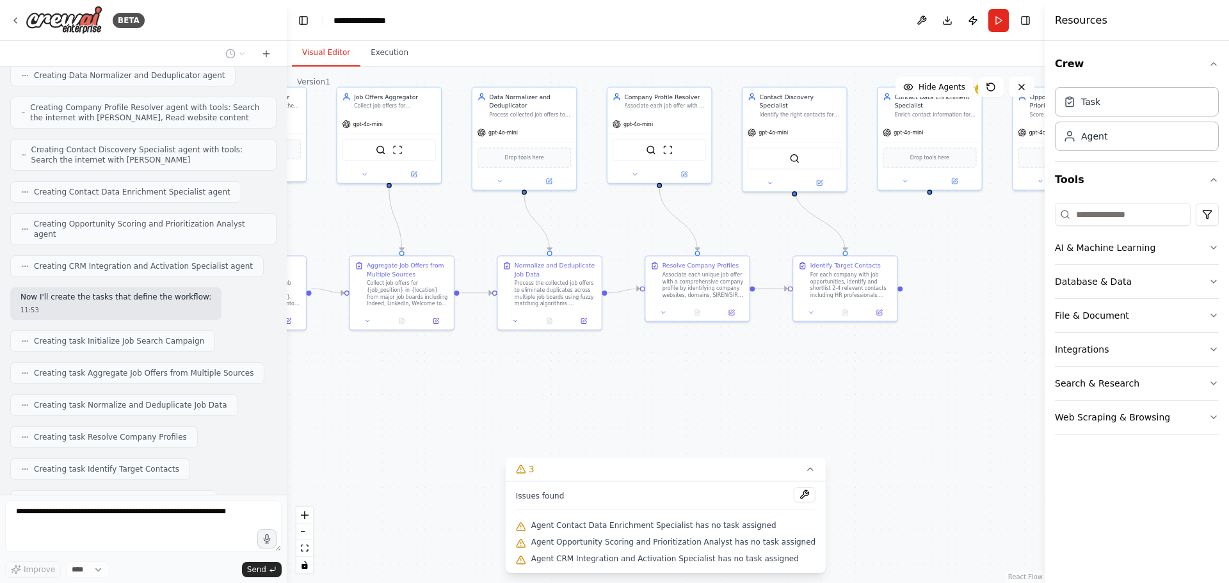
drag, startPoint x: 856, startPoint y: 382, endPoint x: 764, endPoint y: 391, distance: 92.6
click at [764, 391] on div ".deletable-edge-delete-btn { width: 20px; height: 20px; border: 0px solid #ffff…" at bounding box center [666, 325] width 758 height 517
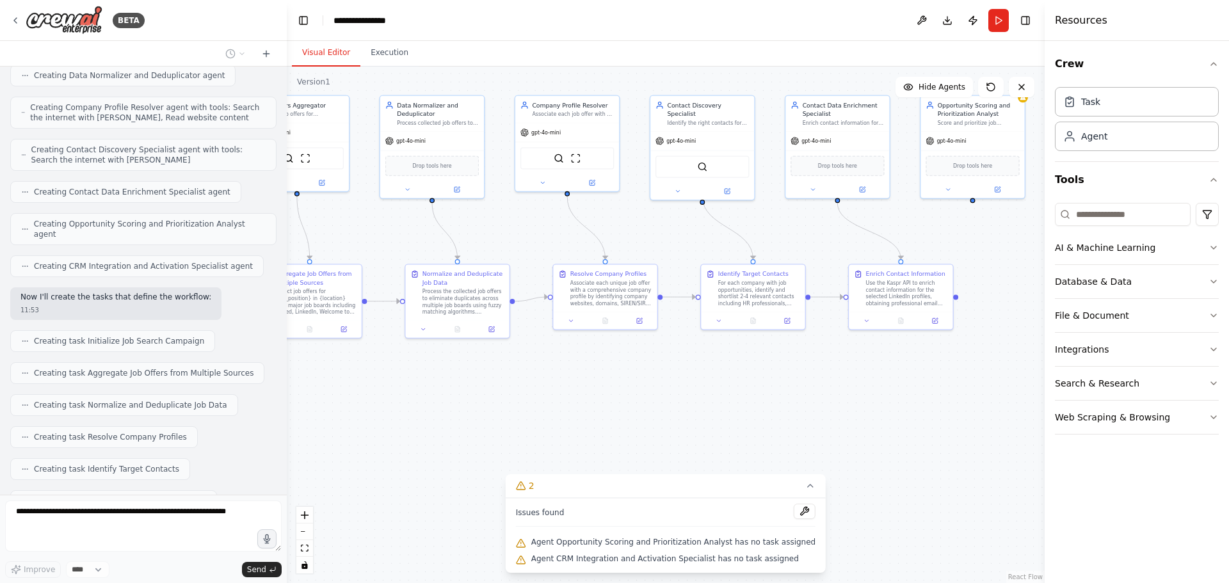
drag, startPoint x: 862, startPoint y: 397, endPoint x: 782, endPoint y: 398, distance: 80.0
click at [783, 398] on div ".deletable-edge-delete-btn { width: 20px; height: 20px; border: 0px solid #ffff…" at bounding box center [666, 325] width 758 height 517
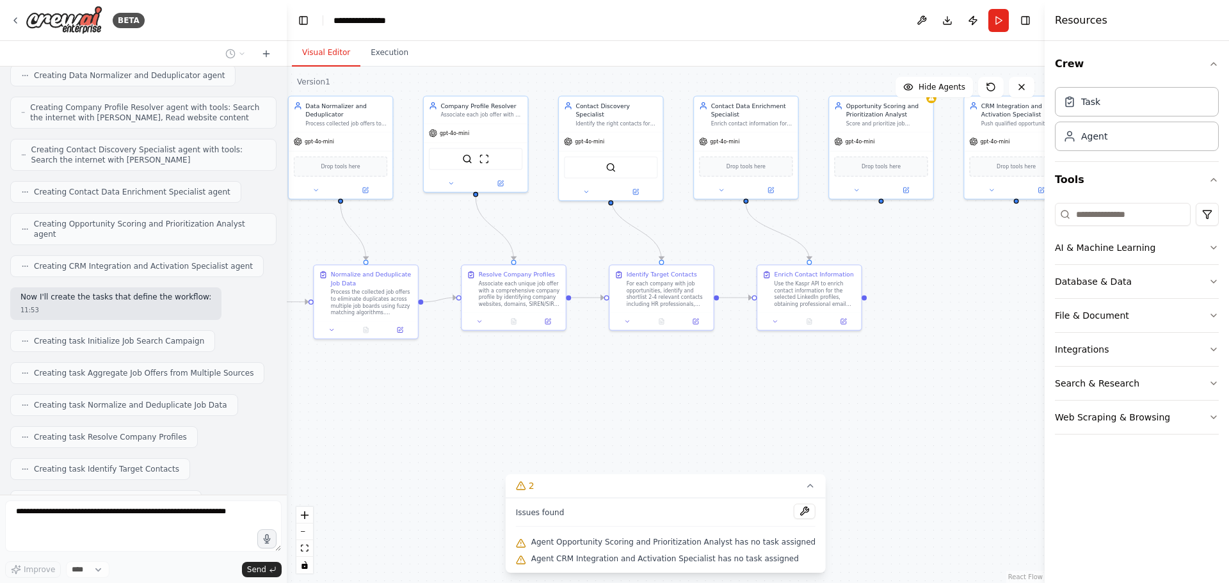
drag, startPoint x: 819, startPoint y: 385, endPoint x: 793, endPoint y: 385, distance: 26.9
click at [795, 385] on div ".deletable-edge-delete-btn { width: 20px; height: 20px; border: 0px solid #ffff…" at bounding box center [666, 325] width 758 height 517
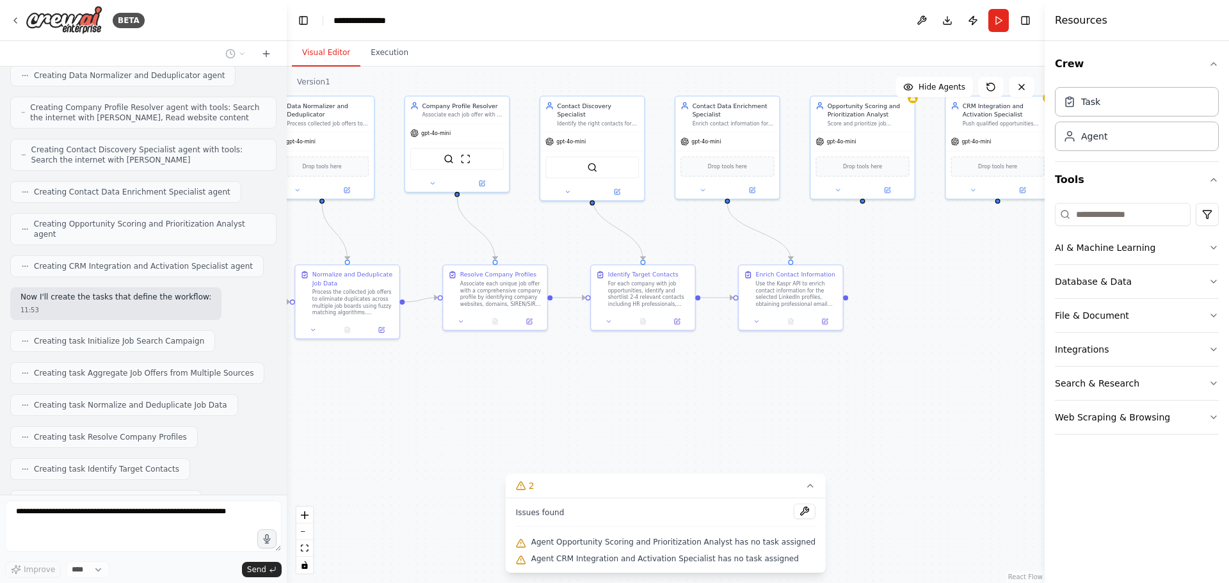
scroll to position [1225, 0]
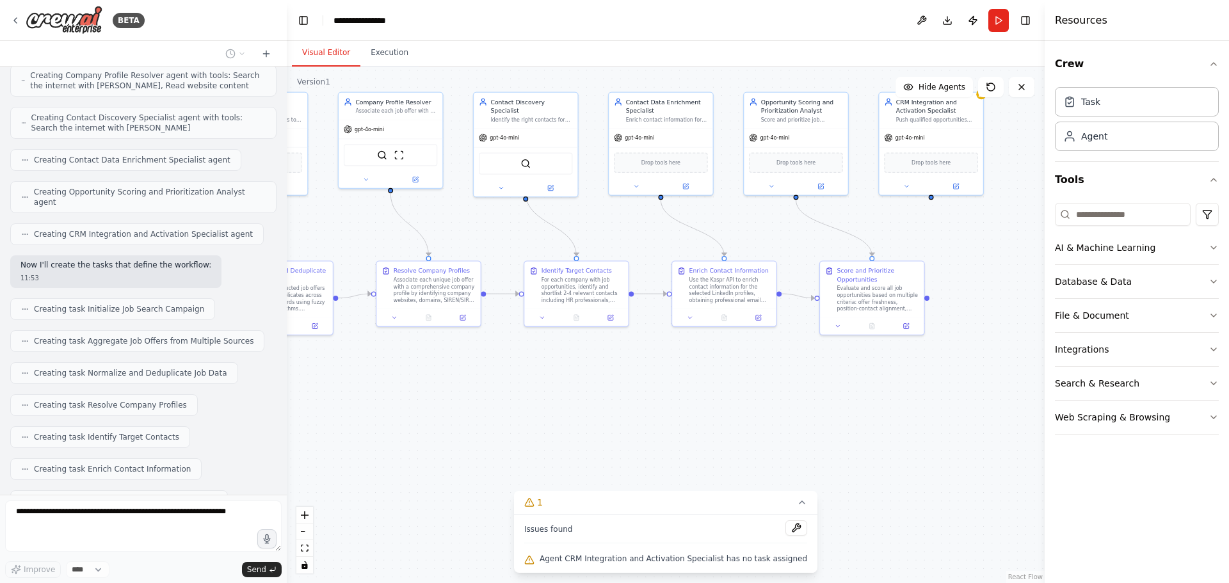
drag, startPoint x: 882, startPoint y: 397, endPoint x: 779, endPoint y: 393, distance: 103.8
click at [784, 393] on div ".deletable-edge-delete-btn { width: 20px; height: 20px; border: 0px solid #ffff…" at bounding box center [666, 325] width 758 height 517
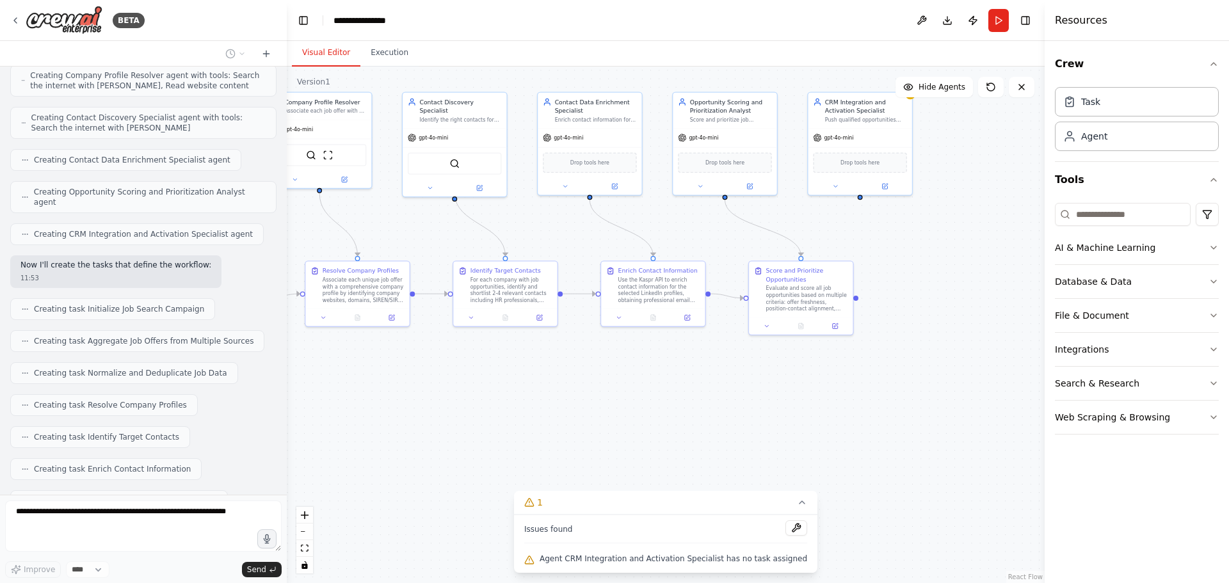
drag, startPoint x: 834, startPoint y: 399, endPoint x: 787, endPoint y: 401, distance: 47.4
click at [790, 399] on div ".deletable-edge-delete-btn { width: 20px; height: 20px; border: 0px solid #ffff…" at bounding box center [666, 325] width 758 height 517
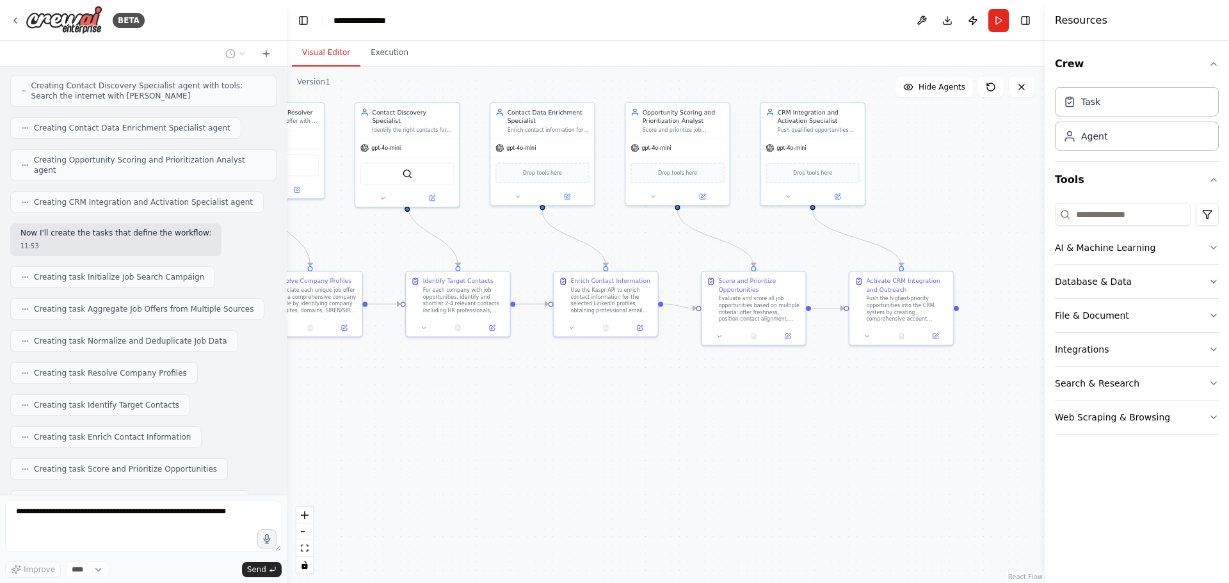
drag, startPoint x: 786, startPoint y: 401, endPoint x: 703, endPoint y: 418, distance: 85.0
click at [703, 418] on div ".deletable-edge-delete-btn { width: 20px; height: 20px; border: 0px solid #ffff…" at bounding box center [666, 325] width 758 height 517
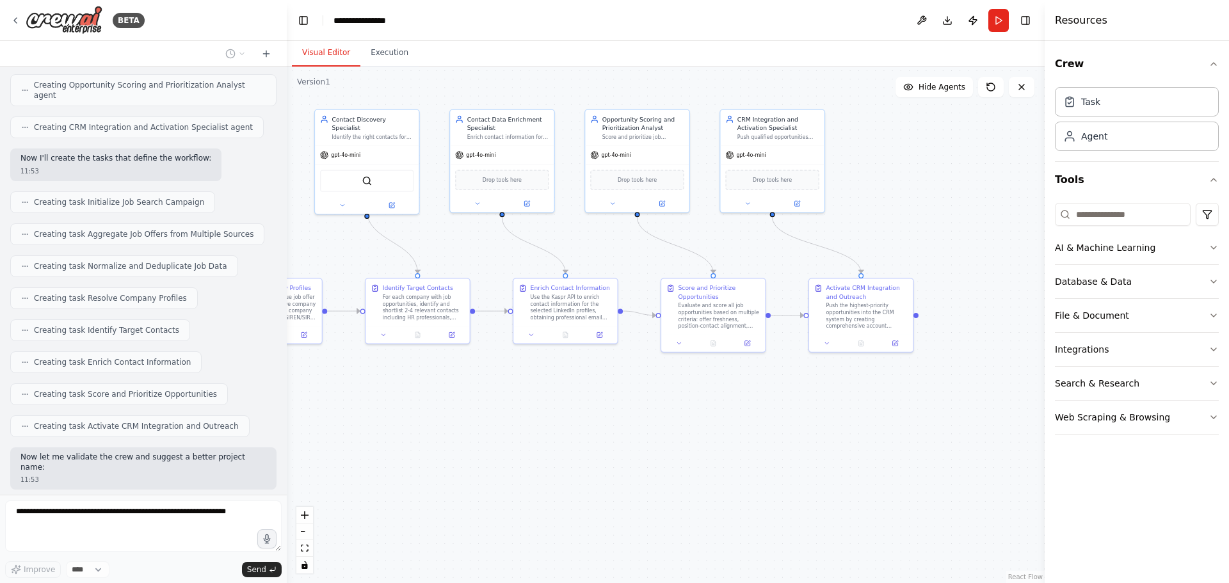
scroll to position [1375, 0]
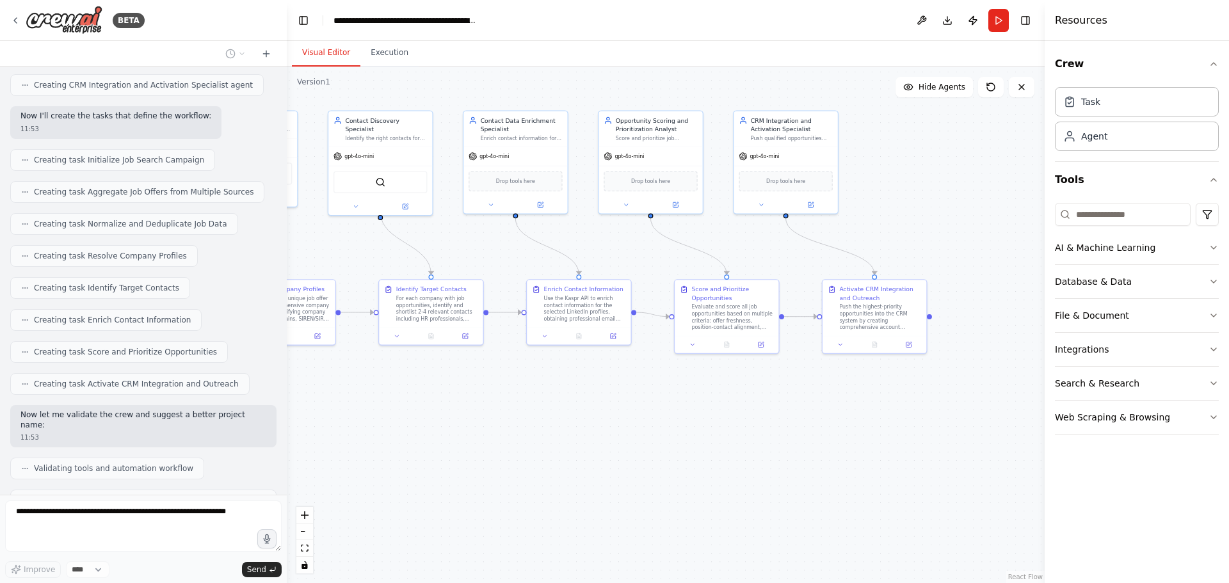
drag, startPoint x: 417, startPoint y: 412, endPoint x: 487, endPoint y: 407, distance: 70.6
click at [484, 407] on div ".deletable-edge-delete-btn { width: 20px; height: 20px; border: 0px solid #ffff…" at bounding box center [666, 325] width 758 height 517
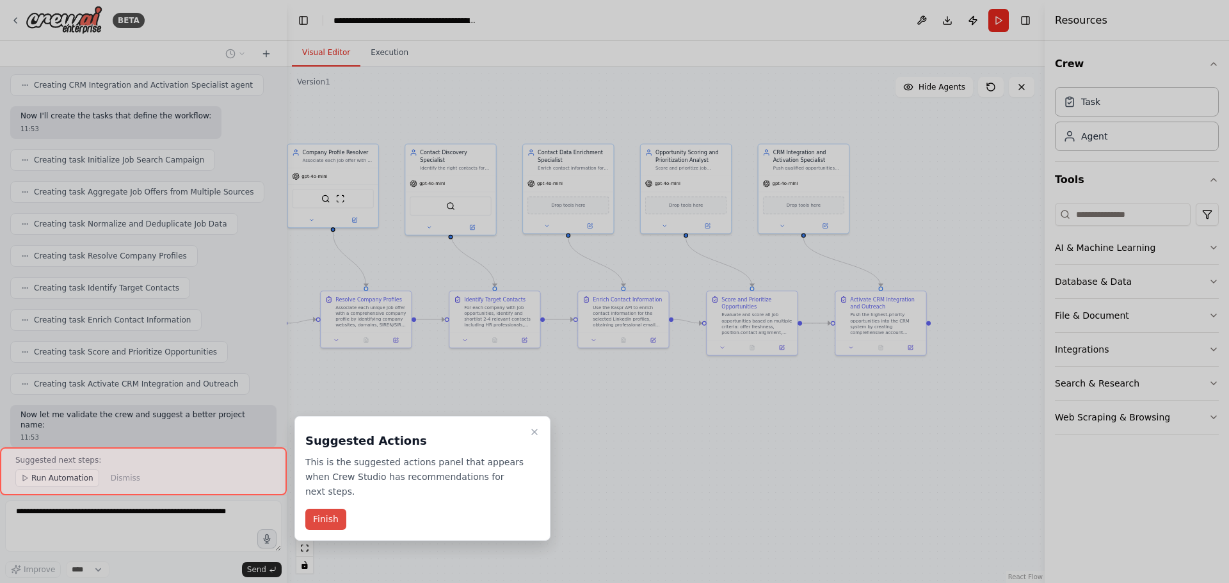
click at [331, 509] on button "Finish" at bounding box center [325, 519] width 41 height 21
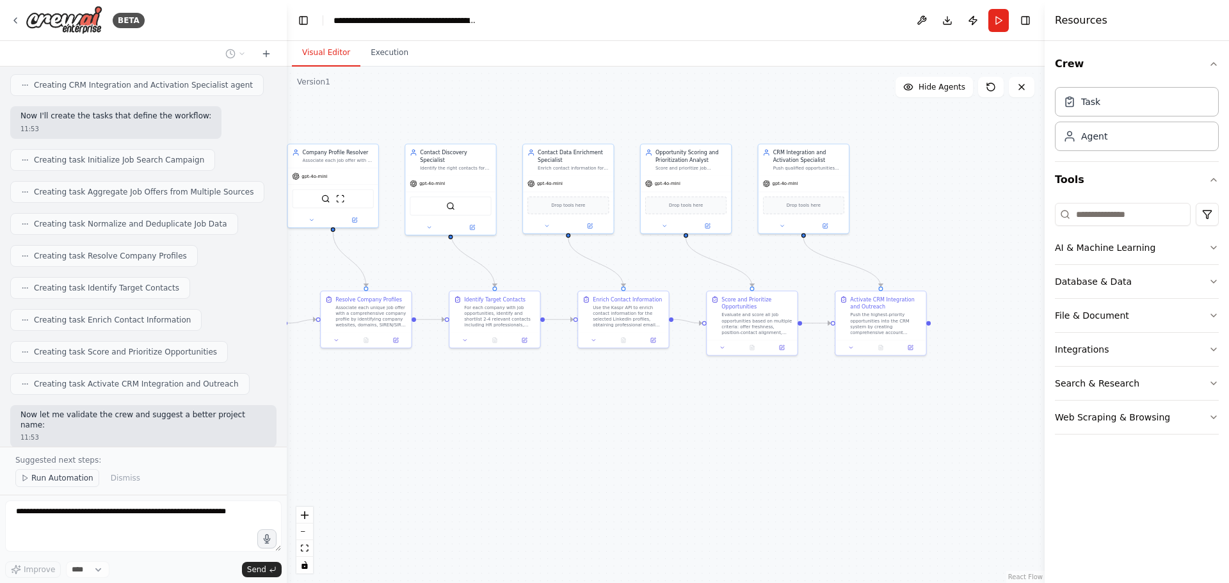
click at [54, 478] on span "Run Automation" at bounding box center [62, 478] width 62 height 10
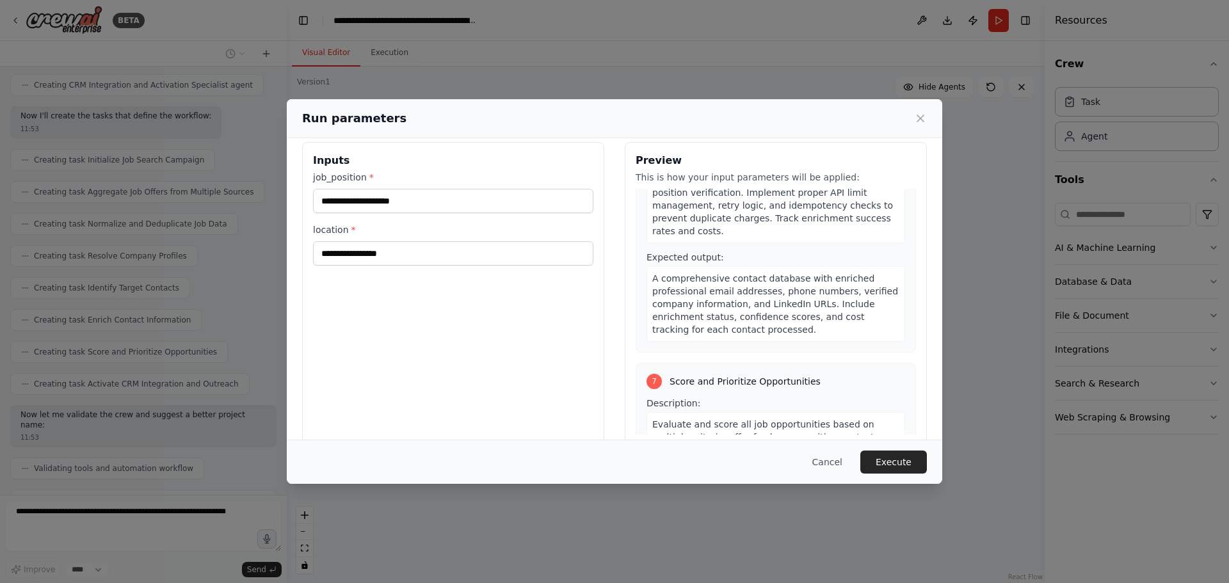
scroll to position [0, 0]
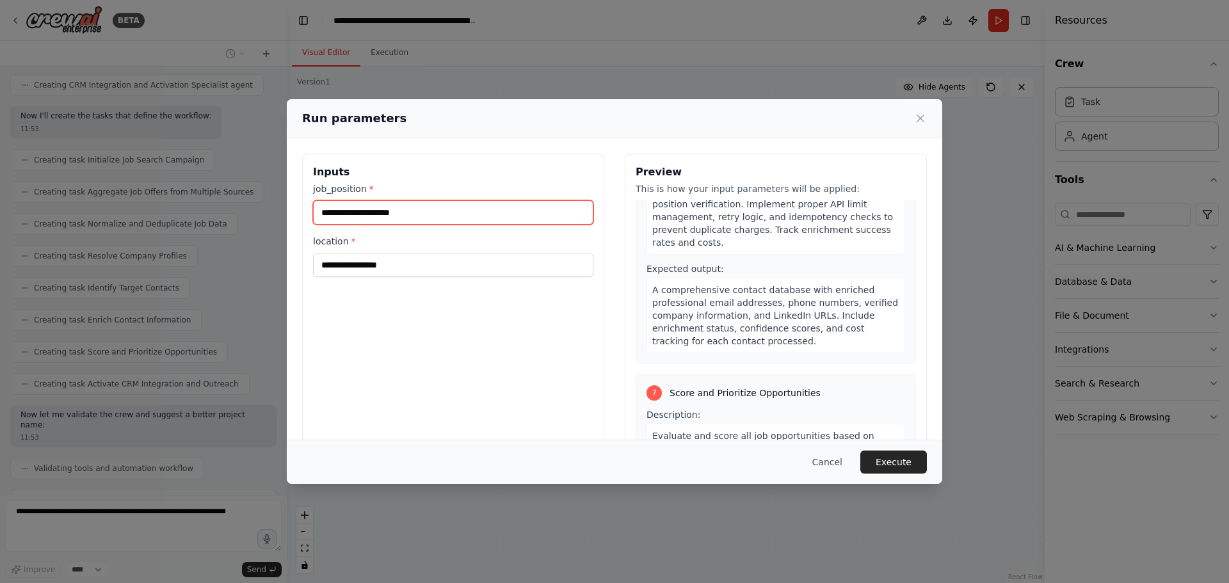
click at [450, 214] on input "job_position *" at bounding box center [453, 212] width 280 height 24
click at [435, 325] on div "Inputs job_position * location *" at bounding box center [453, 305] width 302 height 303
click at [438, 282] on div "Inputs job_position * location *" at bounding box center [453, 305] width 302 height 303
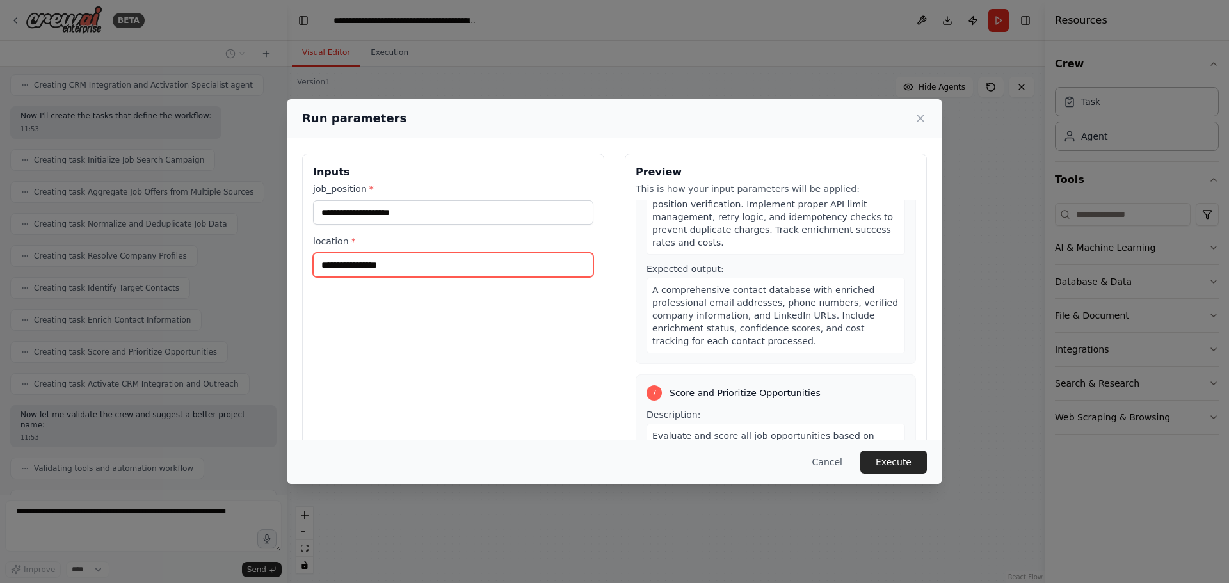
click at [442, 267] on input "location *" at bounding box center [453, 265] width 280 height 24
click at [330, 311] on div "Inputs job_position * location *" at bounding box center [453, 305] width 302 height 303
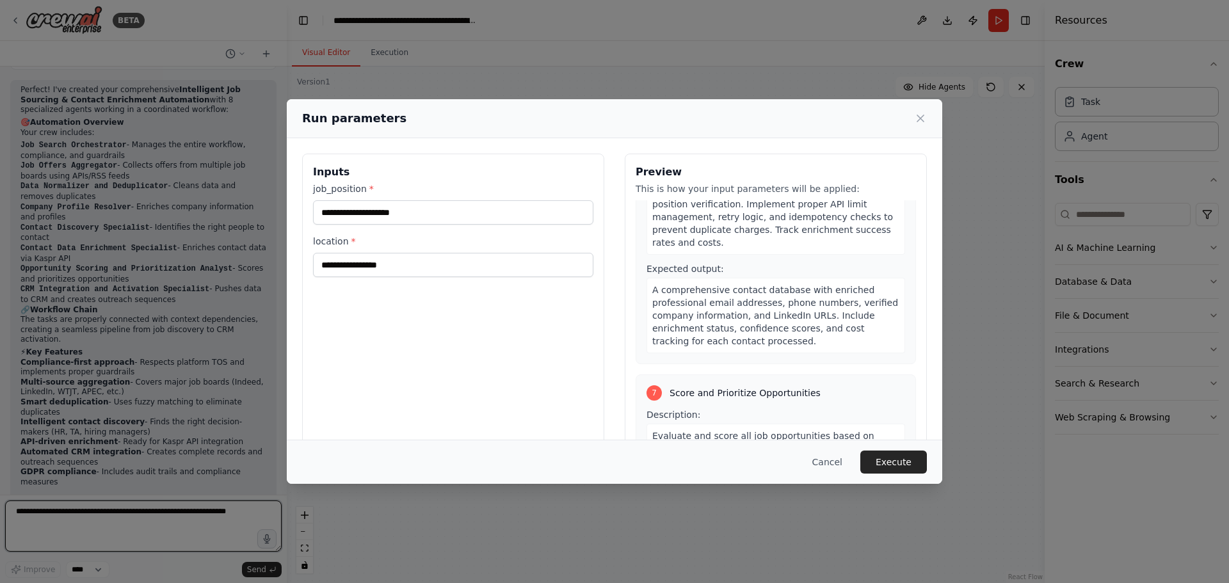
scroll to position [1837, 0]
